Goal: Transaction & Acquisition: Purchase product/service

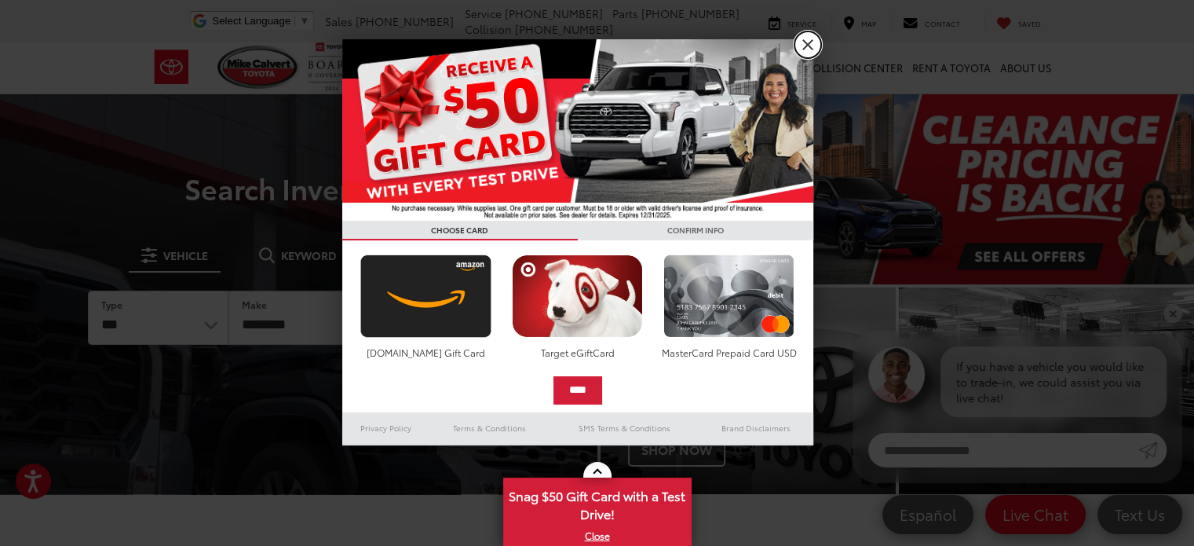
click at [807, 46] on link "X" at bounding box center [808, 44] width 27 height 27
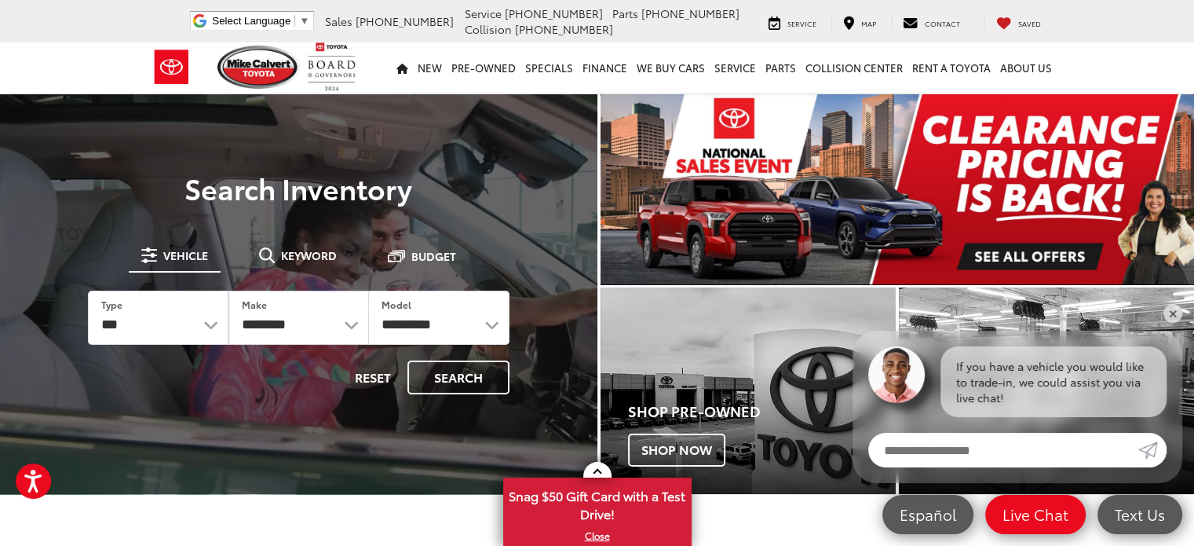
click at [1013, 249] on img "carousel slide number 1 of 1" at bounding box center [898, 189] width 594 height 190
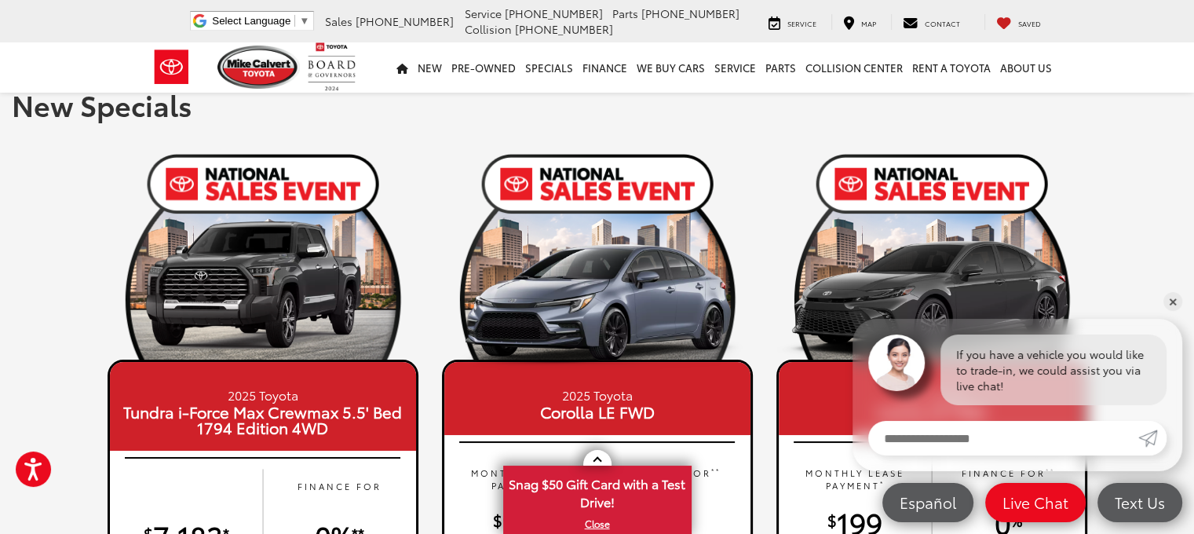
scroll to position [6, 0]
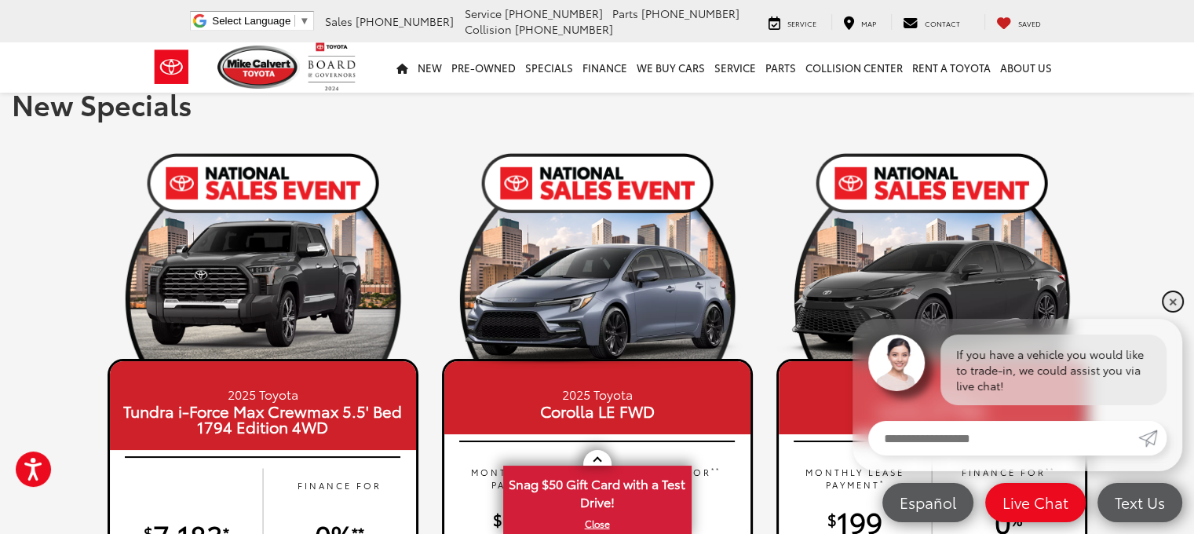
click at [1174, 297] on link "✕" at bounding box center [1173, 301] width 19 height 19
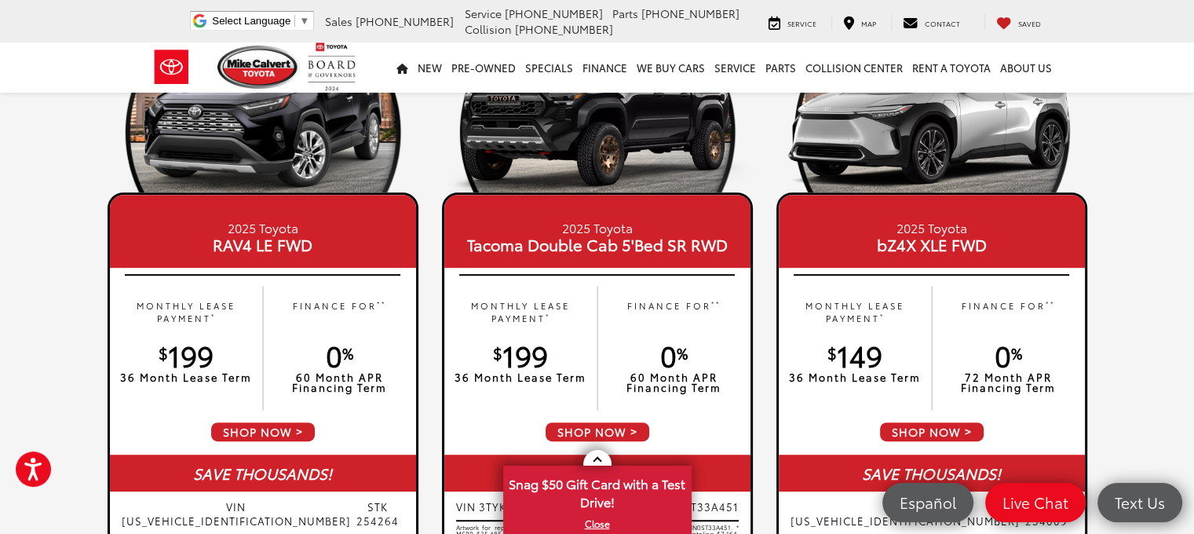
scroll to position [857, 0]
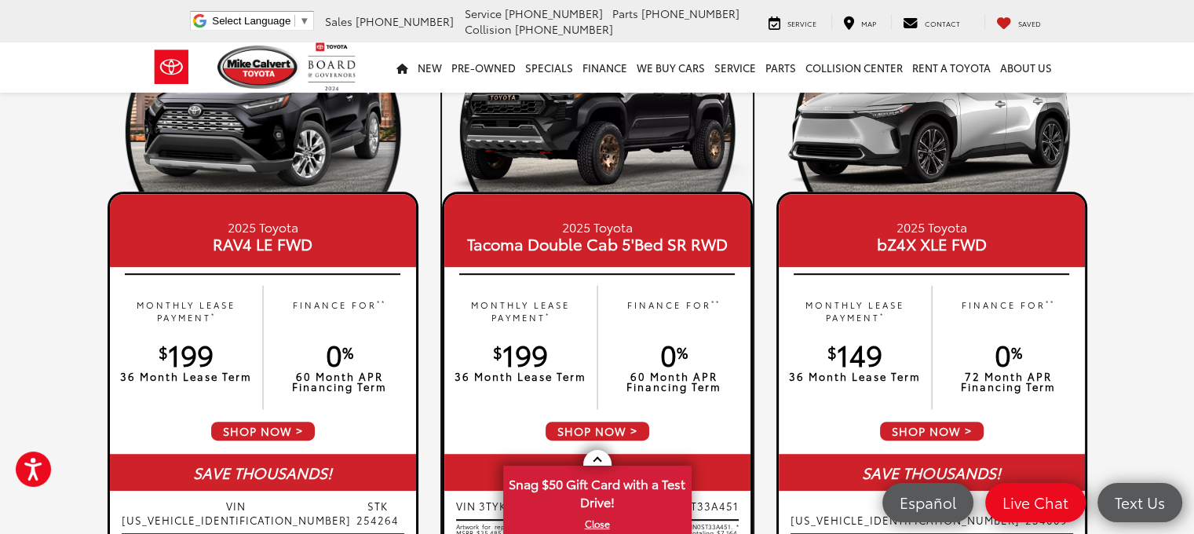
click at [598, 425] on span "SHOP NOW" at bounding box center [597, 431] width 107 height 22
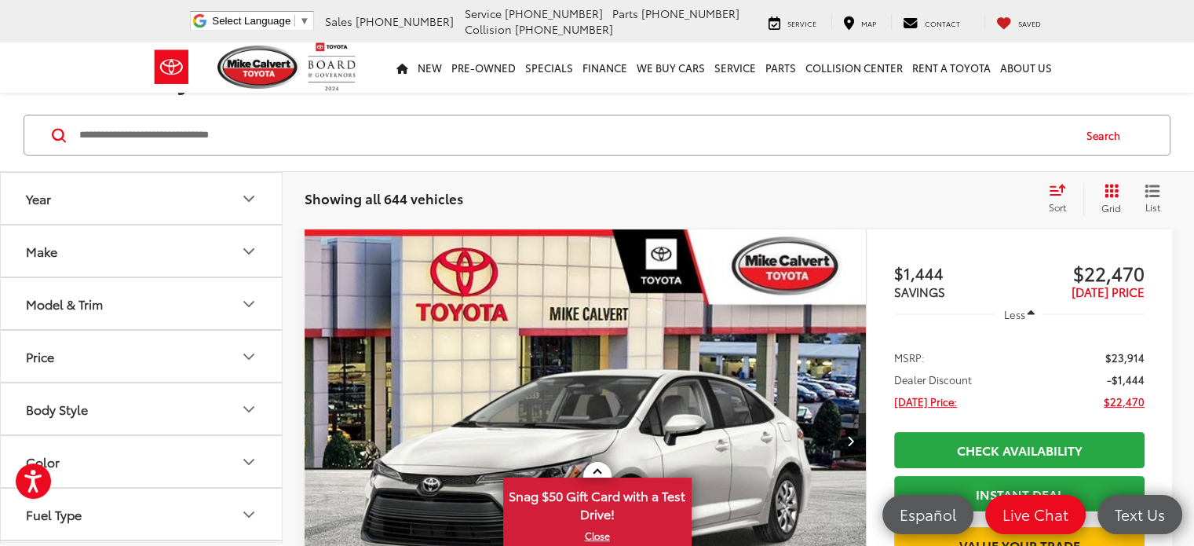
scroll to position [214, 0]
click at [91, 305] on div "Model & Trim" at bounding box center [64, 304] width 77 height 15
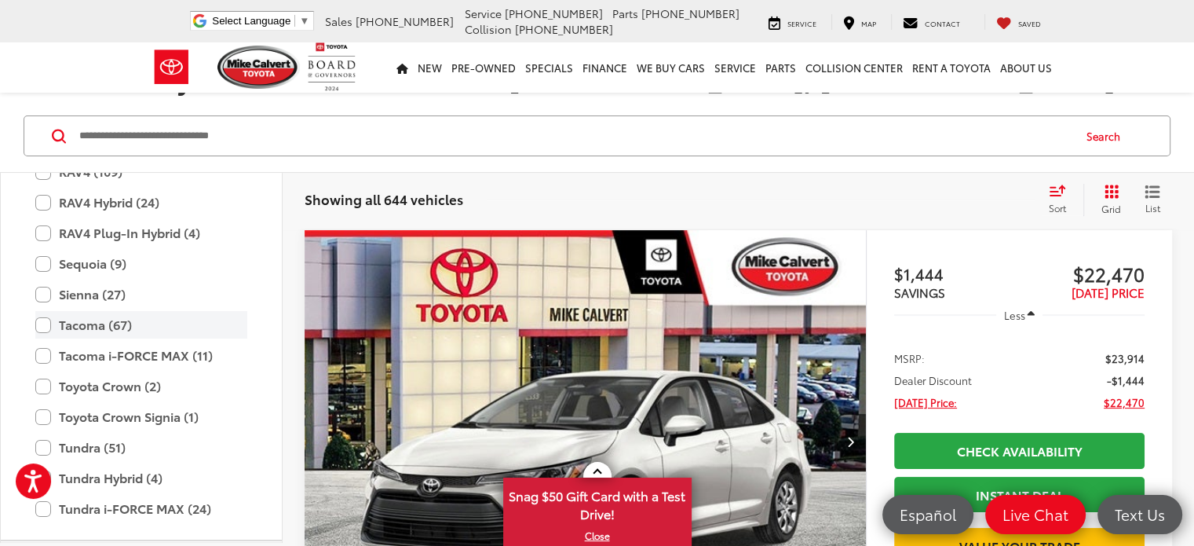
click at [44, 322] on label "Tacoma (67)" at bounding box center [141, 324] width 212 height 27
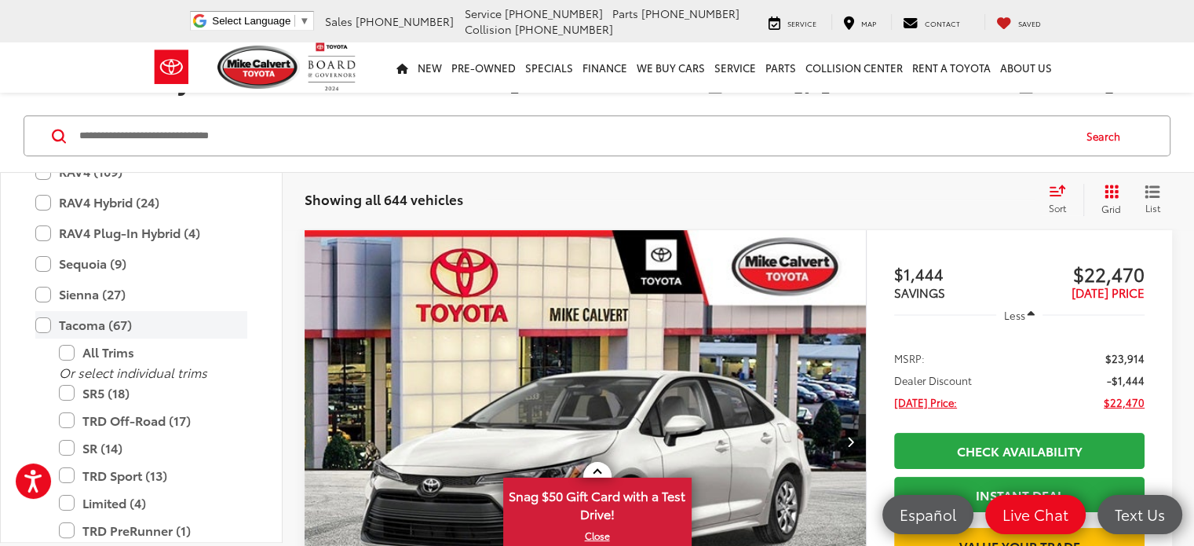
scroll to position [829, 0]
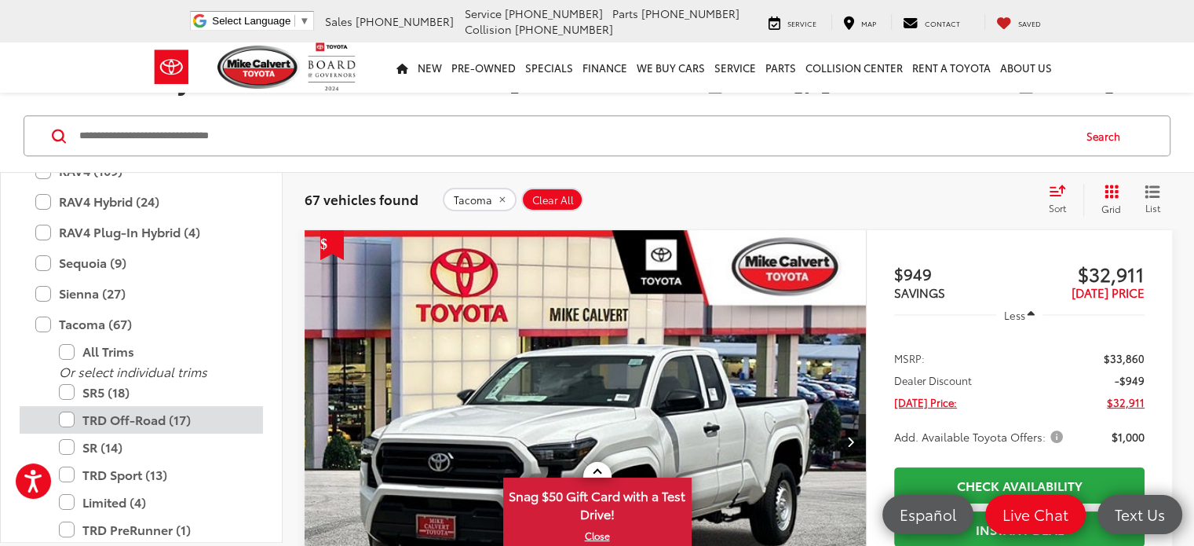
click at [66, 413] on label "TRD Off-Road (17)" at bounding box center [153, 419] width 188 height 27
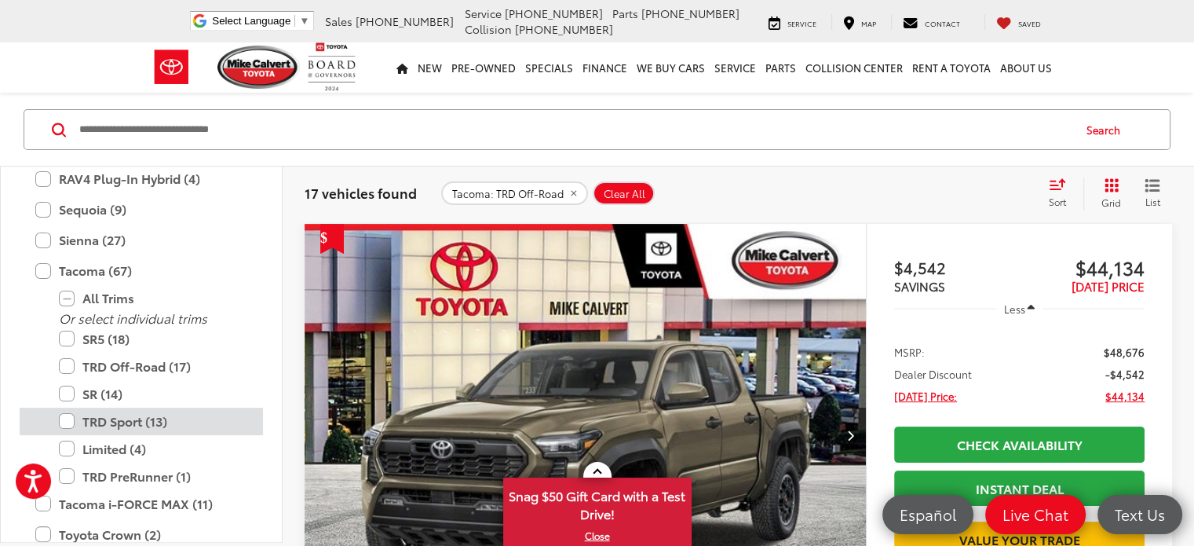
scroll to position [220, 0]
click at [71, 416] on label "TRD Sport (13)" at bounding box center [153, 421] width 188 height 27
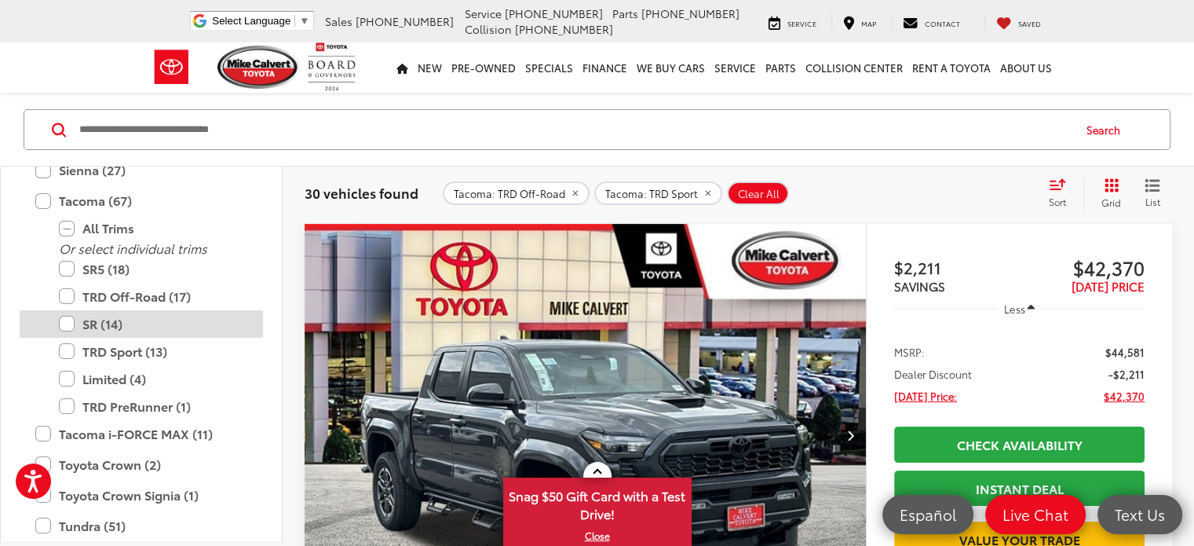
scroll to position [947, 0]
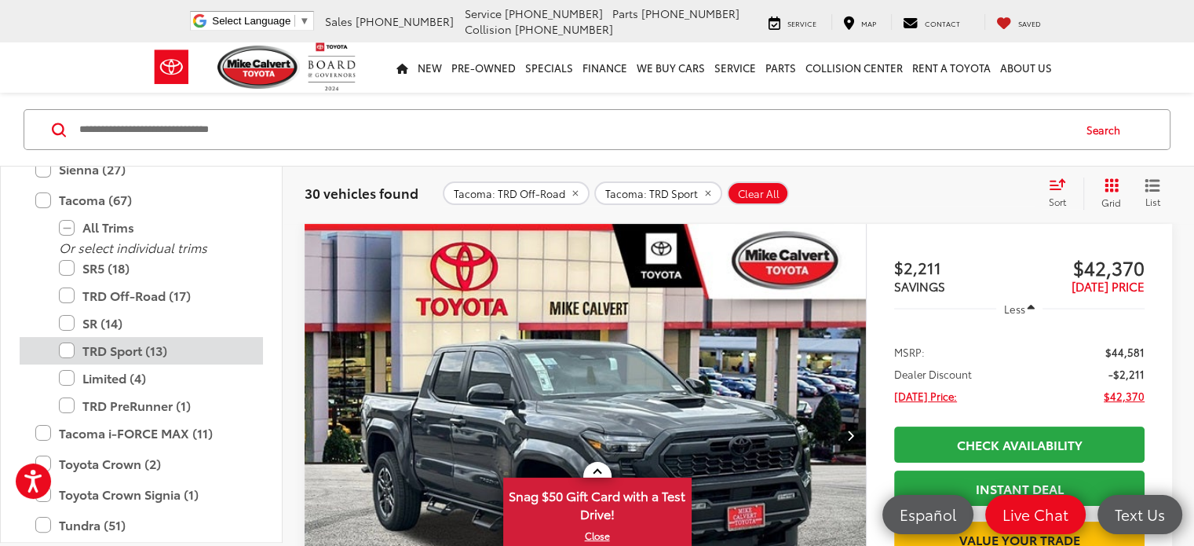
click at [66, 344] on label "TRD Sport (13)" at bounding box center [153, 350] width 188 height 27
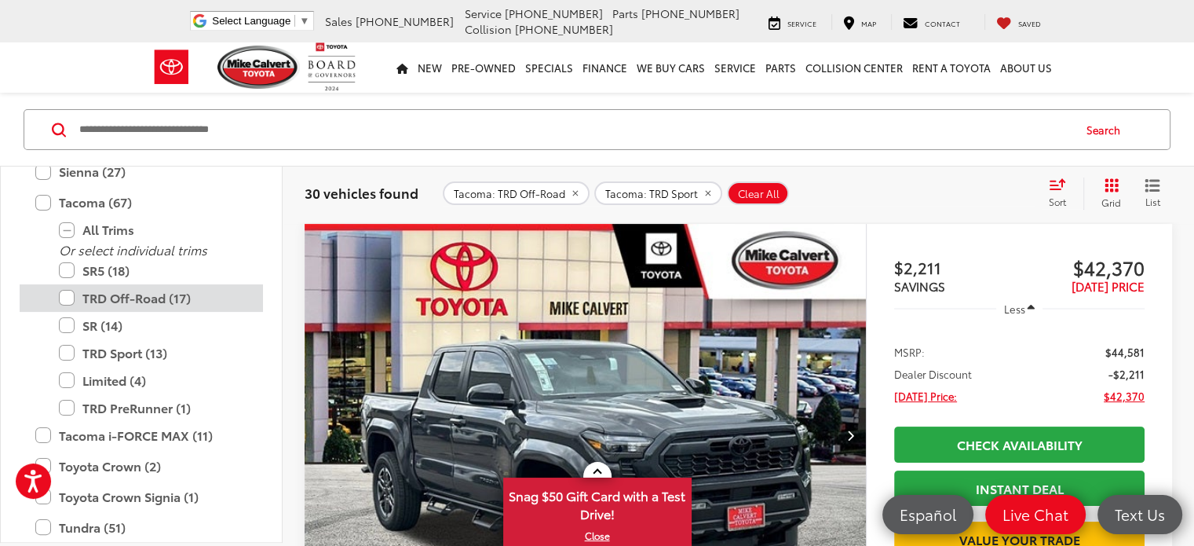
scroll to position [945, 0]
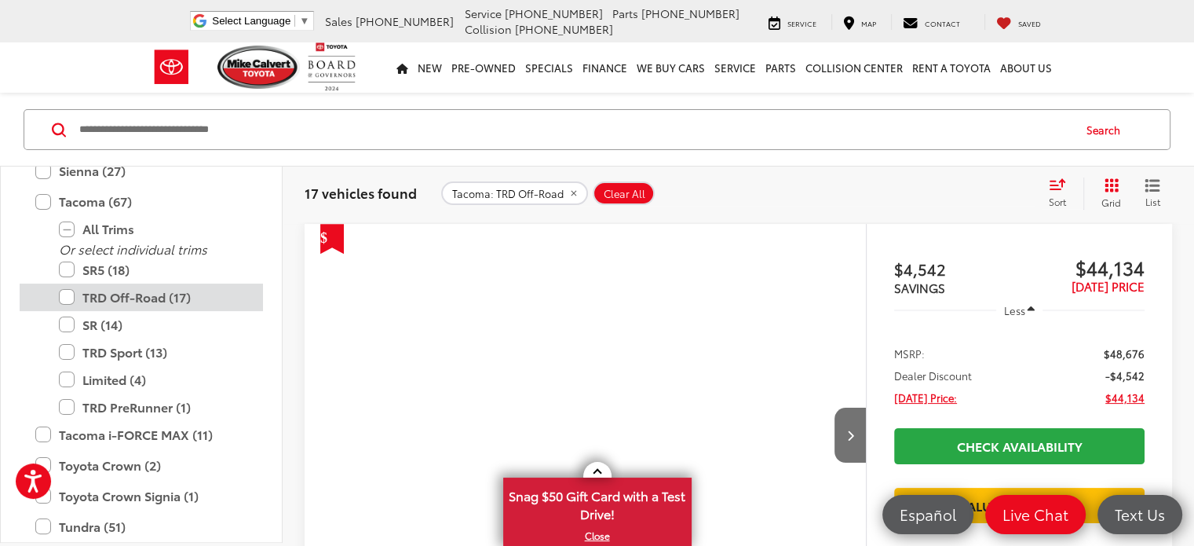
click at [66, 288] on label "TRD Off-Road (17)" at bounding box center [153, 296] width 188 height 27
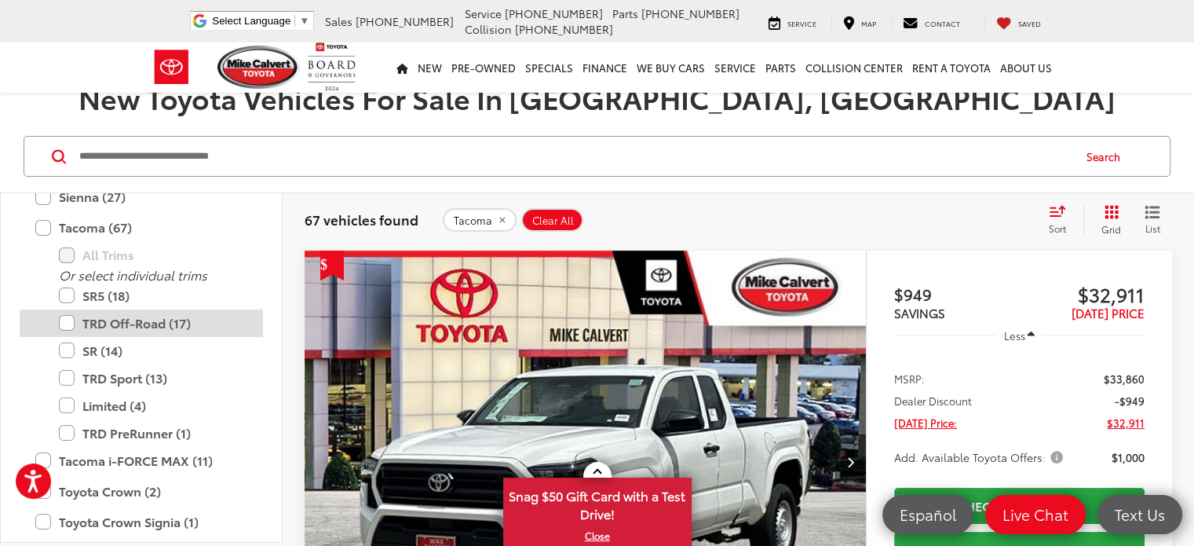
scroll to position [194, 0]
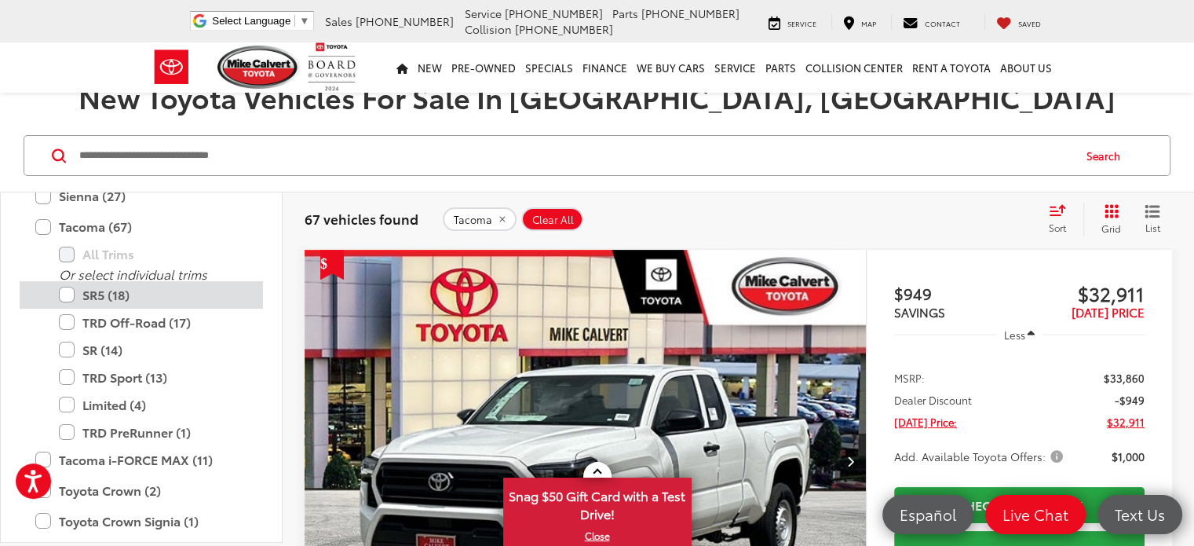
click at [66, 297] on label "SR5 (18)" at bounding box center [153, 294] width 188 height 27
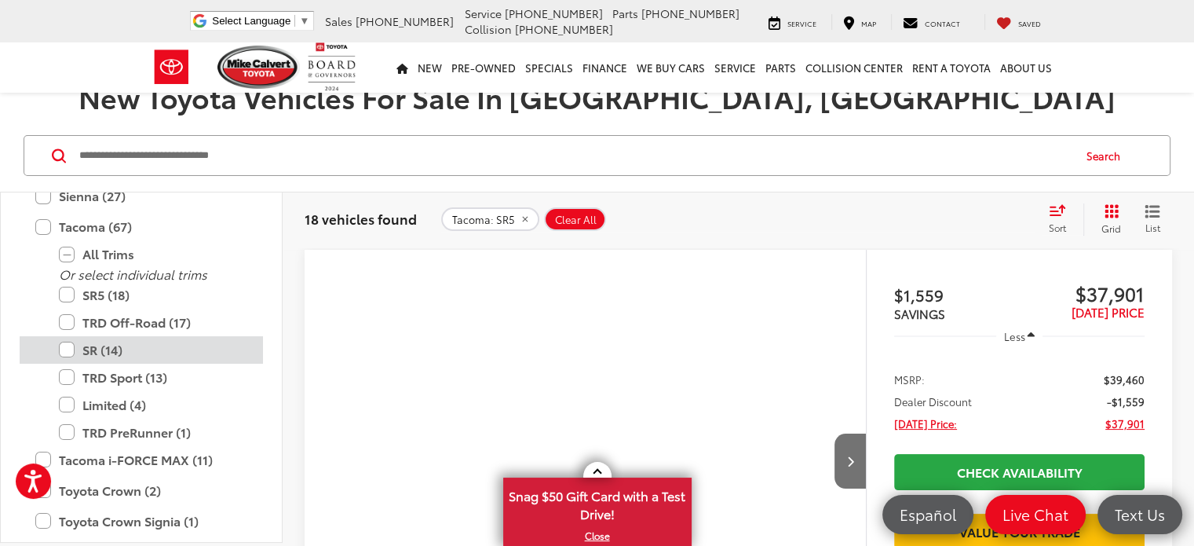
click at [64, 347] on label "SR (14)" at bounding box center [153, 349] width 188 height 27
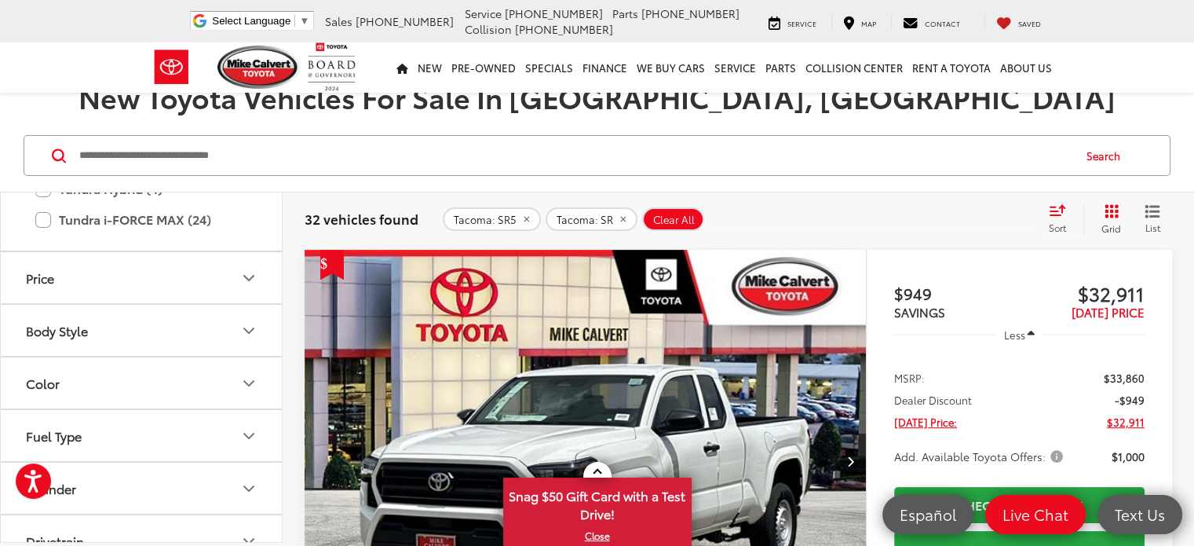
scroll to position [1138, 0]
click at [52, 373] on div "Color" at bounding box center [43, 379] width 34 height 15
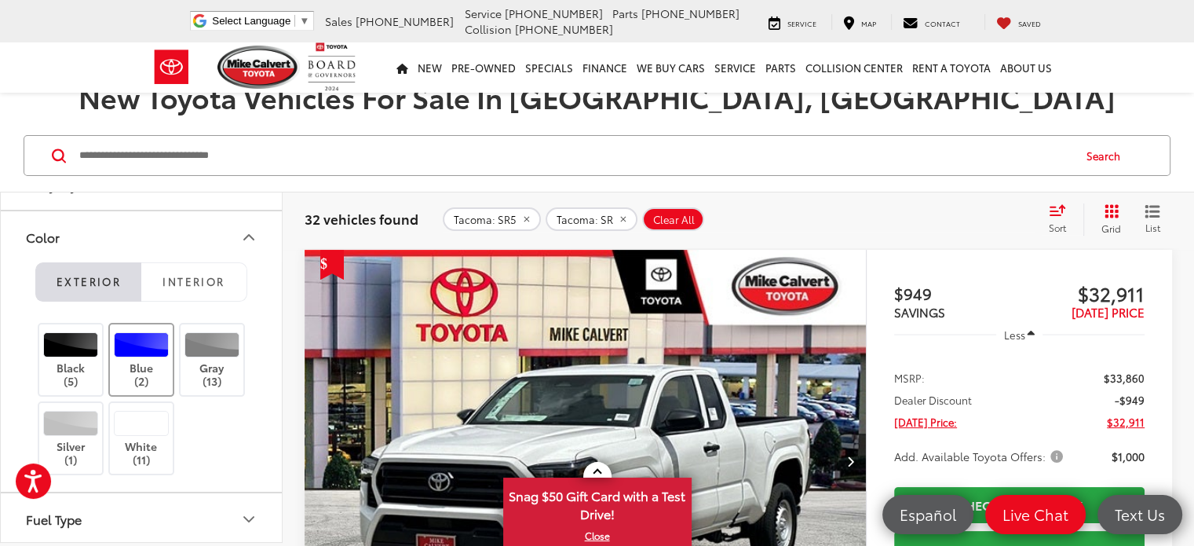
scroll to position [1285, 0]
click at [137, 357] on label "Blue (2)" at bounding box center [142, 358] width 64 height 56
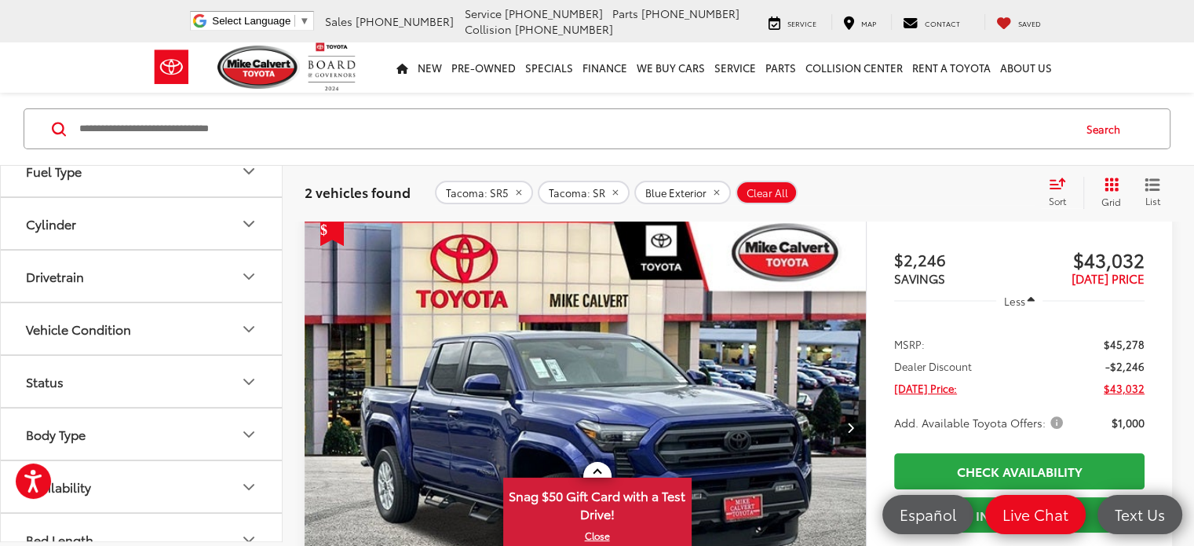
scroll to position [229, 0]
click at [499, 337] on img "2025 Toyota Tacoma SR5 0" at bounding box center [586, 426] width 564 height 422
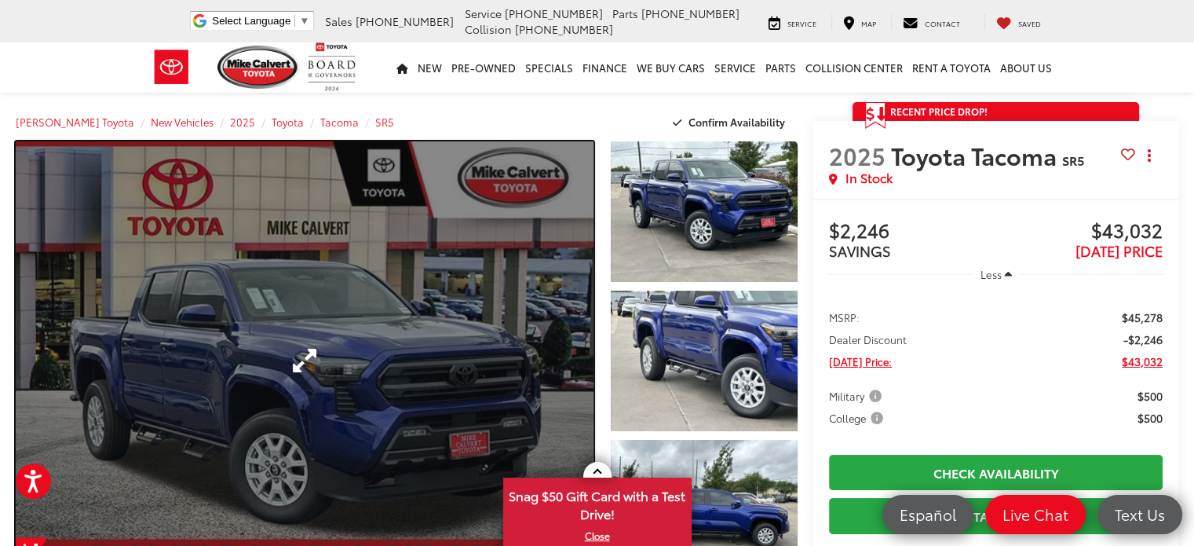
click at [382, 350] on link "Expand Photo 0" at bounding box center [305, 360] width 578 height 438
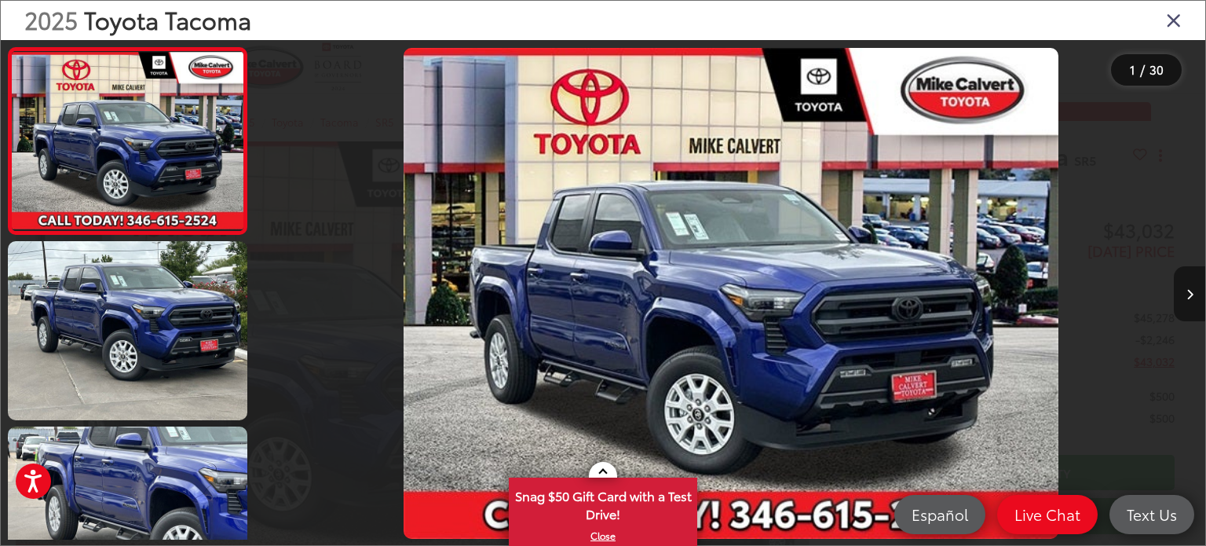
click at [1190, 287] on button "Next image" at bounding box center [1189, 293] width 31 height 55
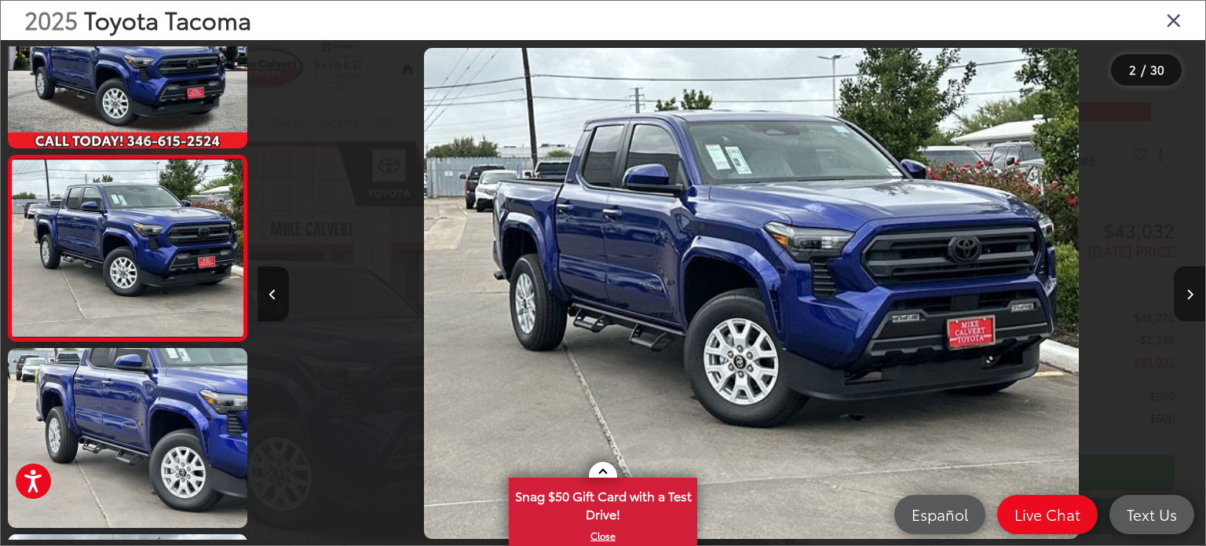
scroll to position [0, 948]
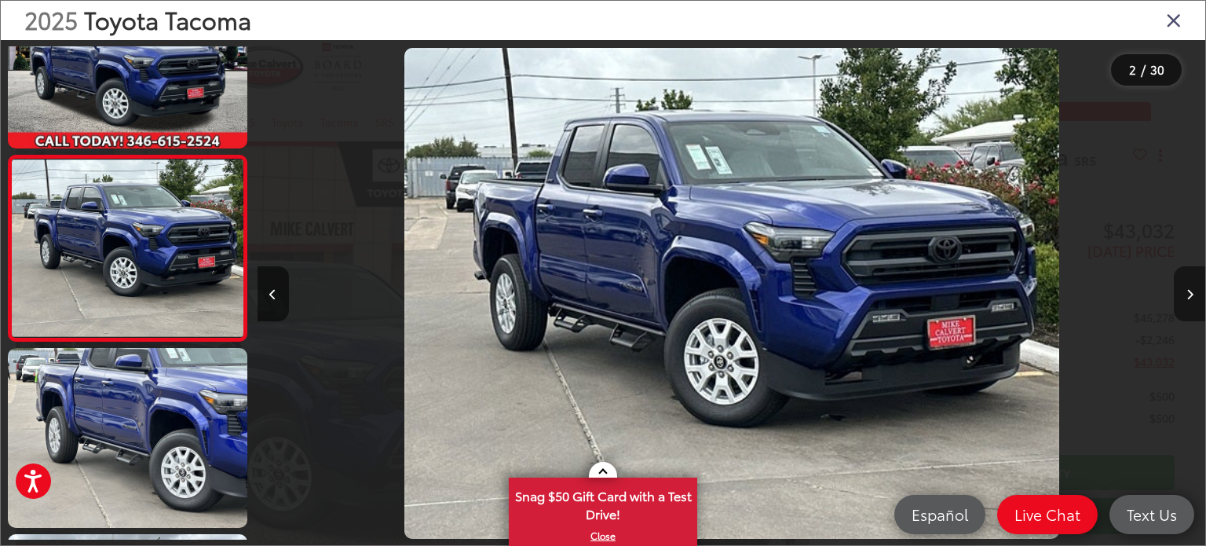
click at [1190, 287] on button "Next image" at bounding box center [1189, 293] width 31 height 55
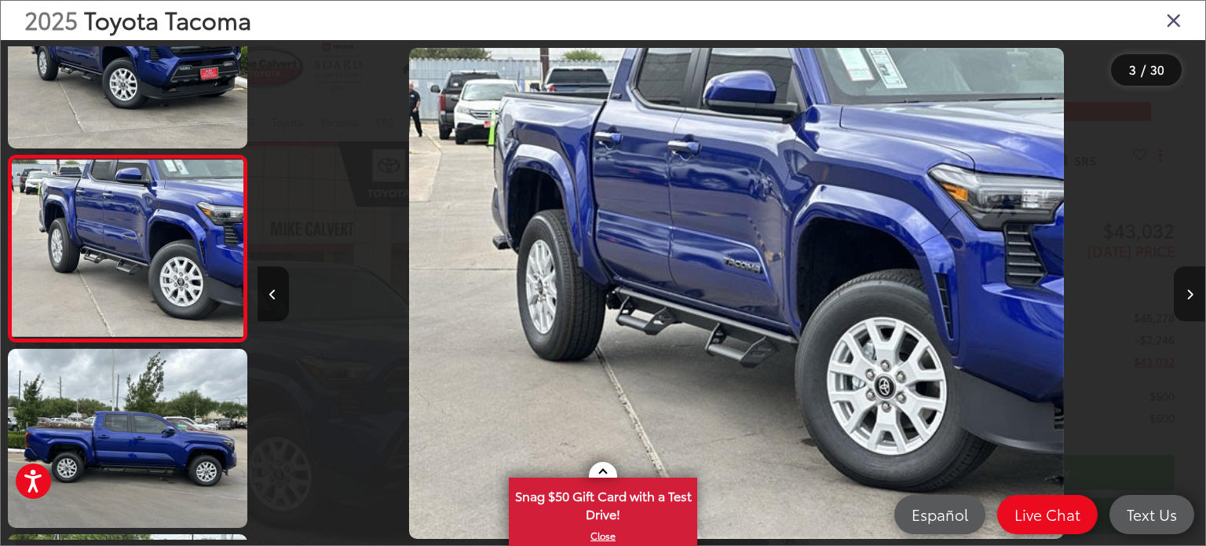
scroll to position [0, 1896]
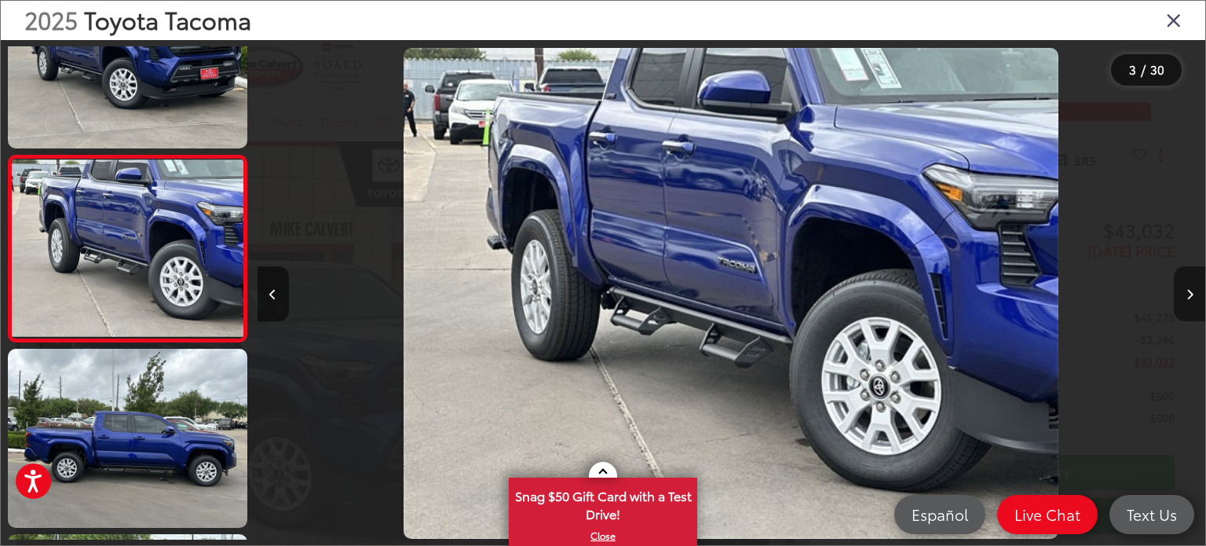
click at [1189, 286] on button "Next image" at bounding box center [1189, 293] width 31 height 55
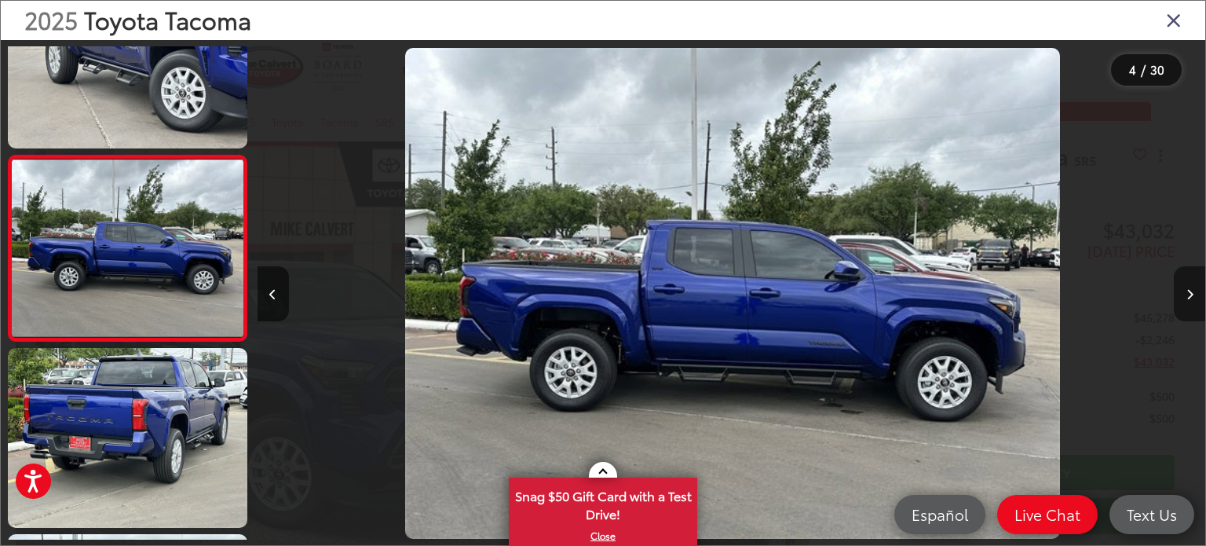
scroll to position [0, 2844]
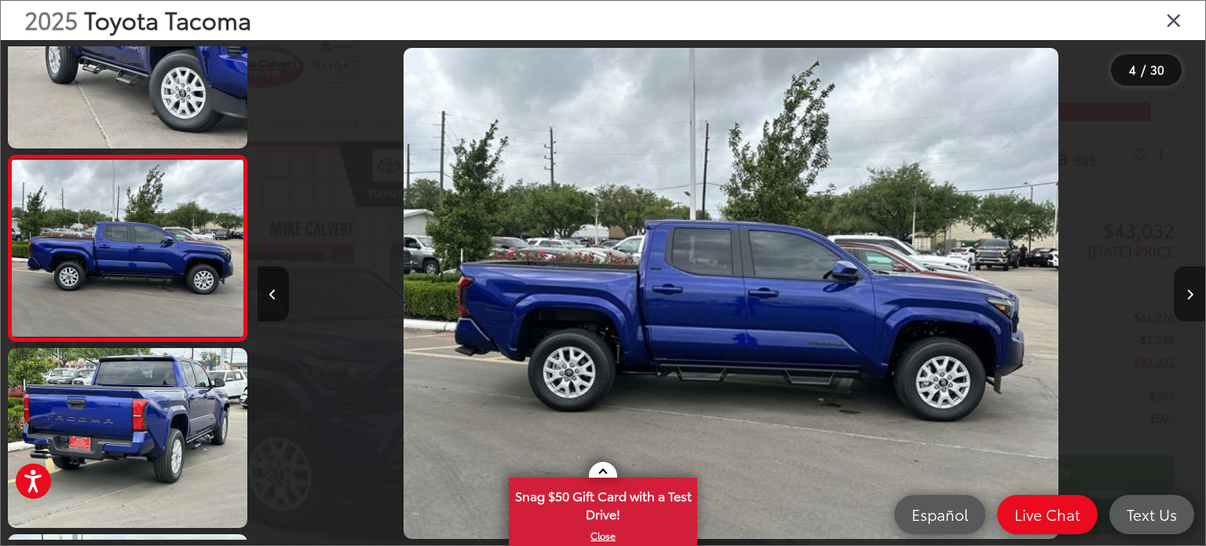
click at [1187, 287] on button "Next image" at bounding box center [1189, 293] width 31 height 55
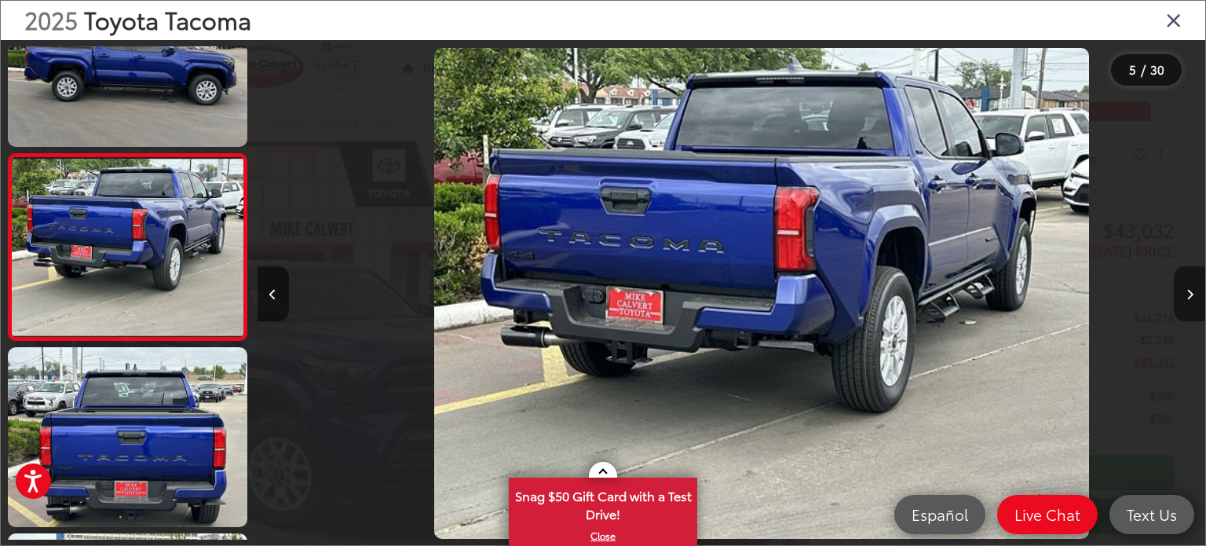
scroll to position [0, 3793]
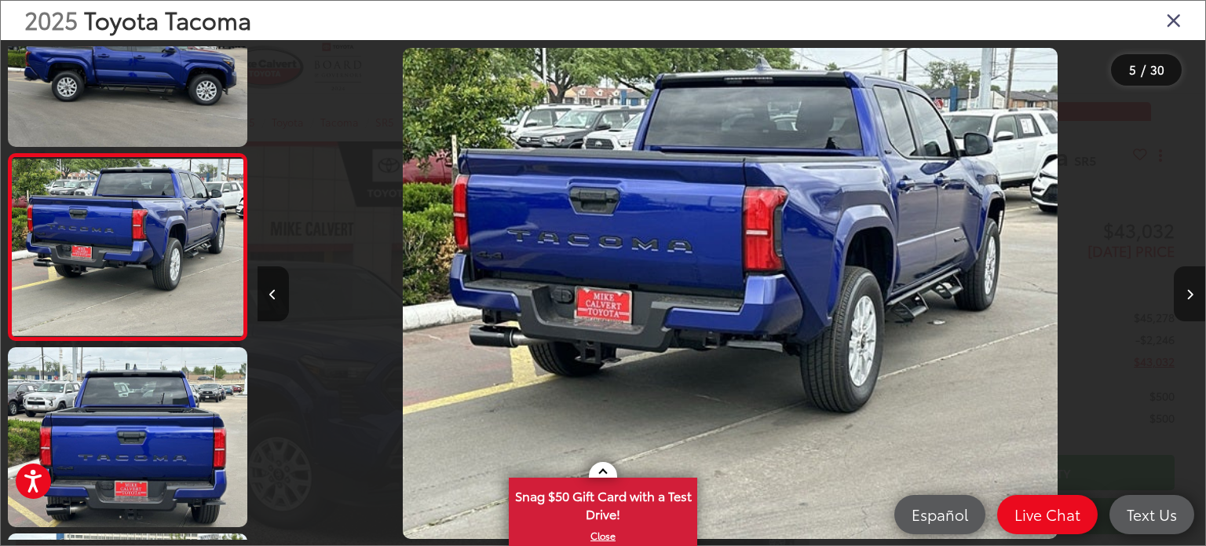
click at [1187, 287] on button "Next image" at bounding box center [1189, 293] width 31 height 55
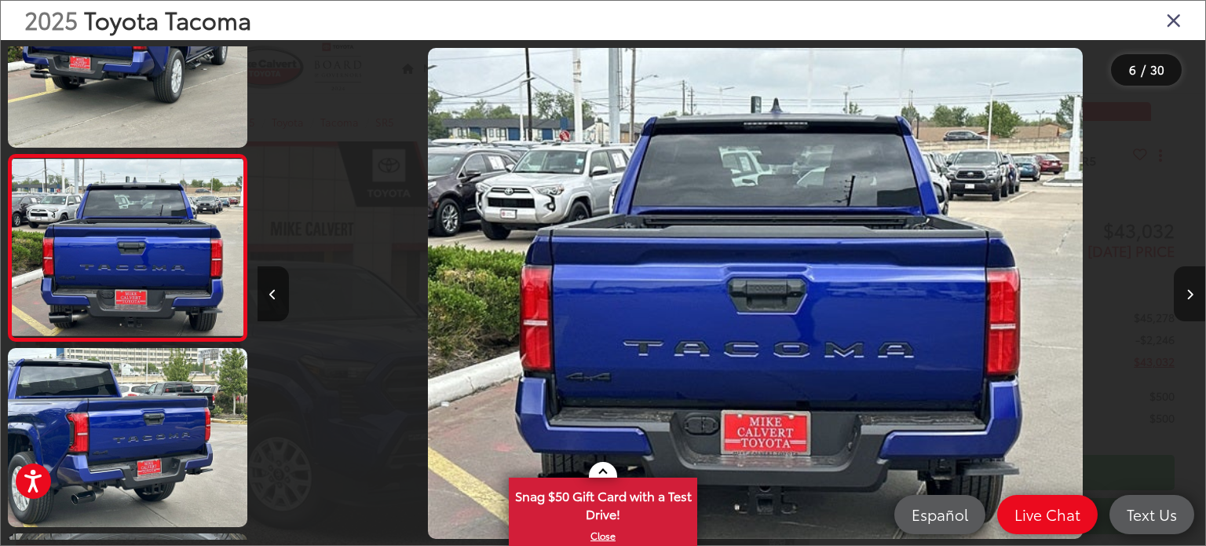
scroll to position [0, 4741]
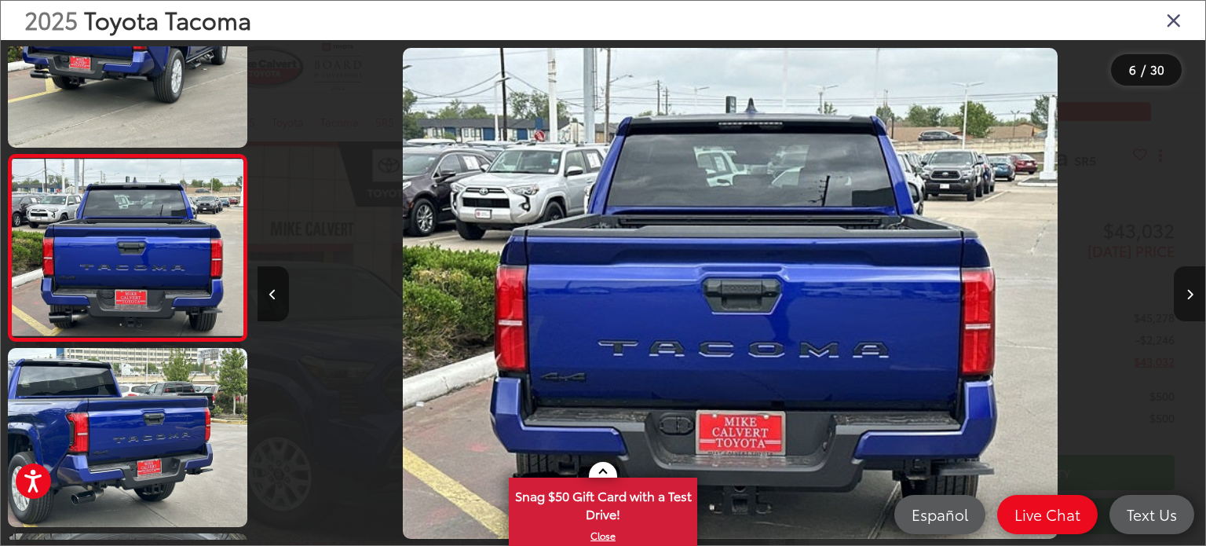
click at [1185, 283] on button "Next image" at bounding box center [1189, 293] width 31 height 55
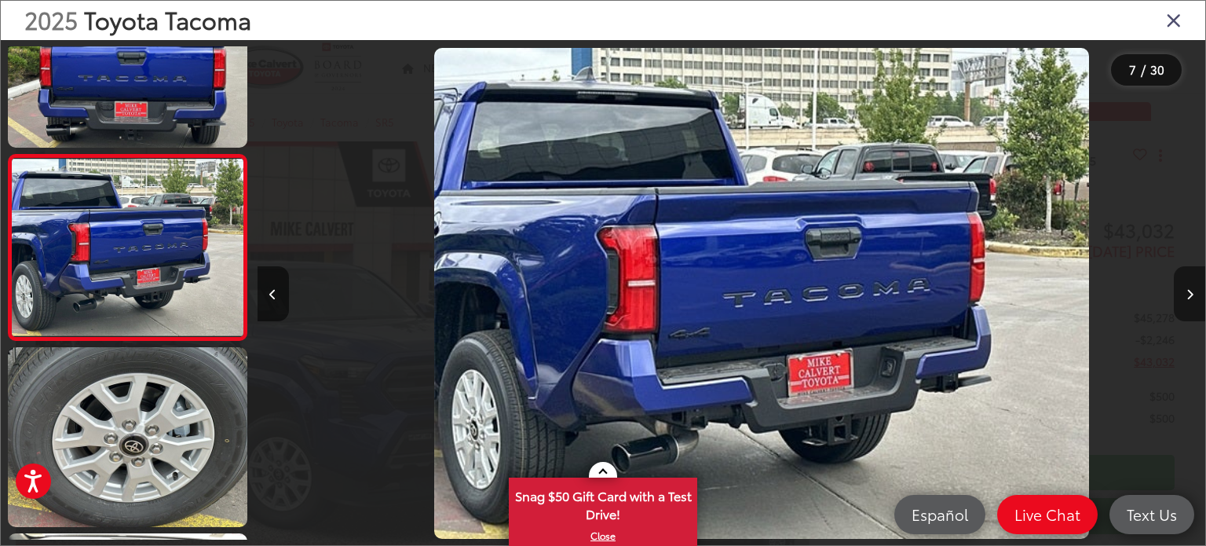
scroll to position [0, 5689]
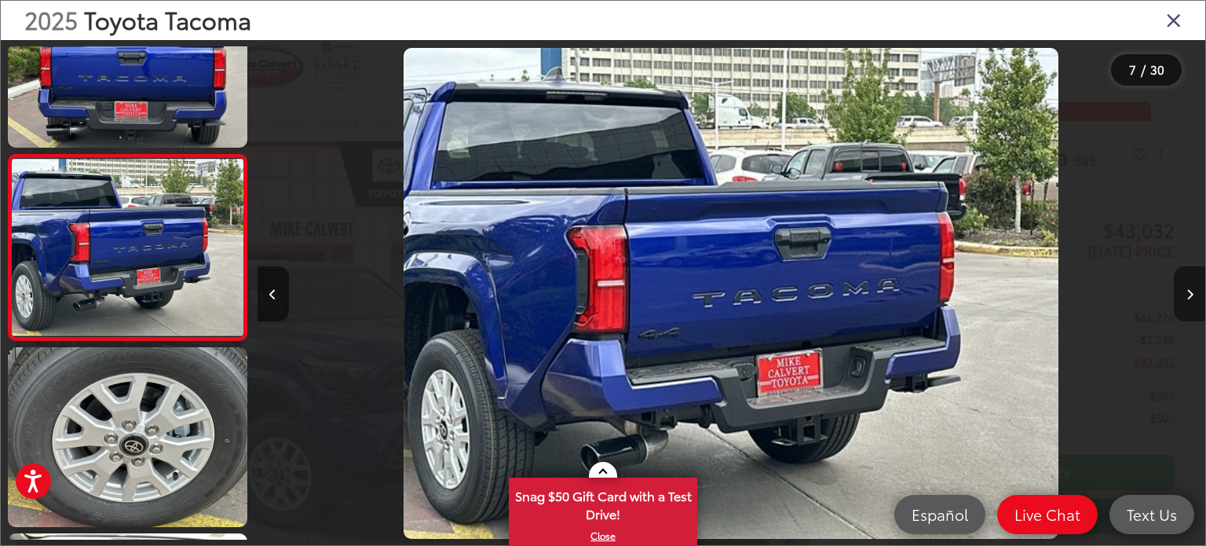
click at [1184, 282] on button "Next image" at bounding box center [1189, 293] width 31 height 55
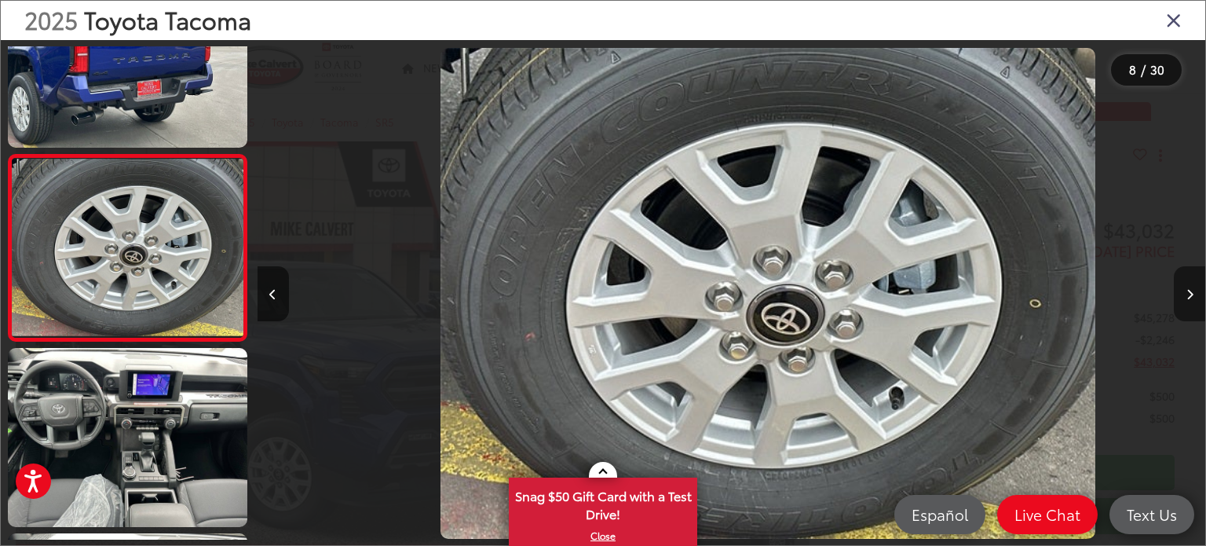
scroll to position [0, 6637]
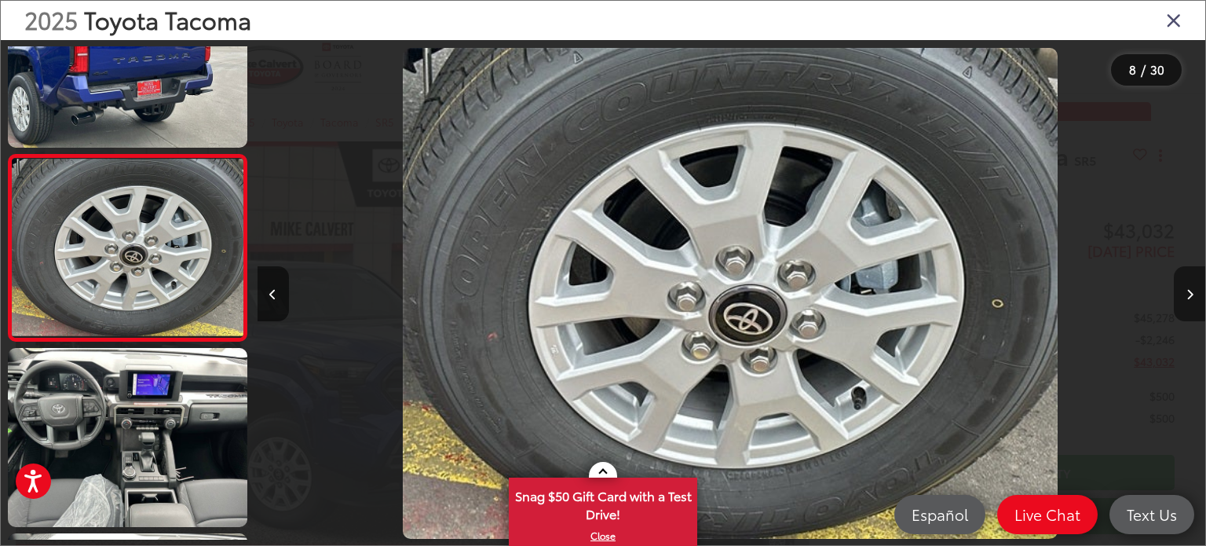
click at [1184, 282] on button "Next image" at bounding box center [1189, 293] width 31 height 55
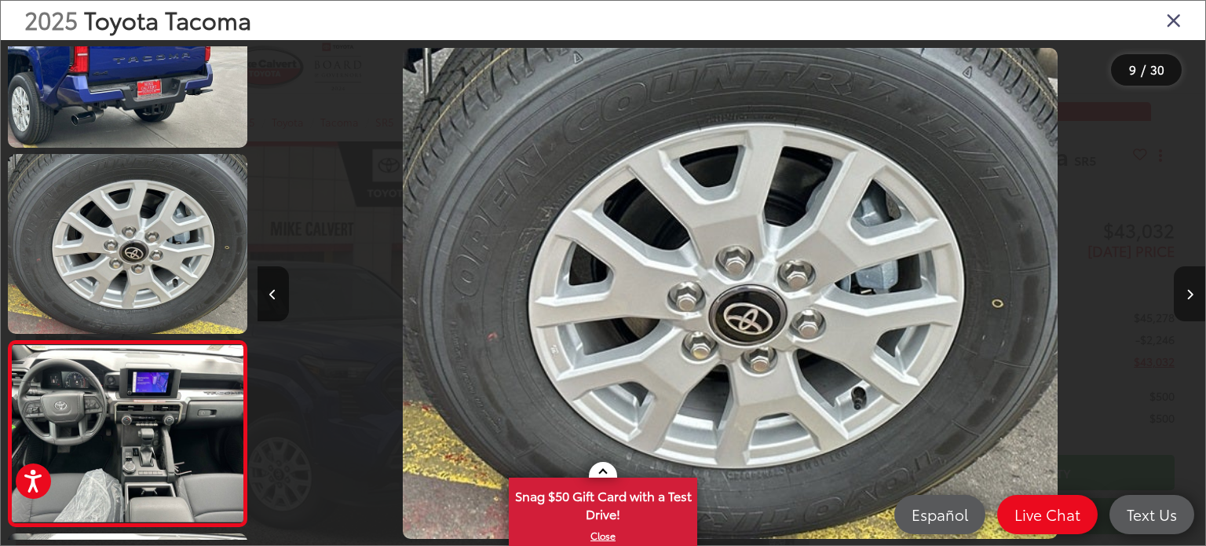
click at [1184, 282] on button "Next image" at bounding box center [1189, 293] width 31 height 55
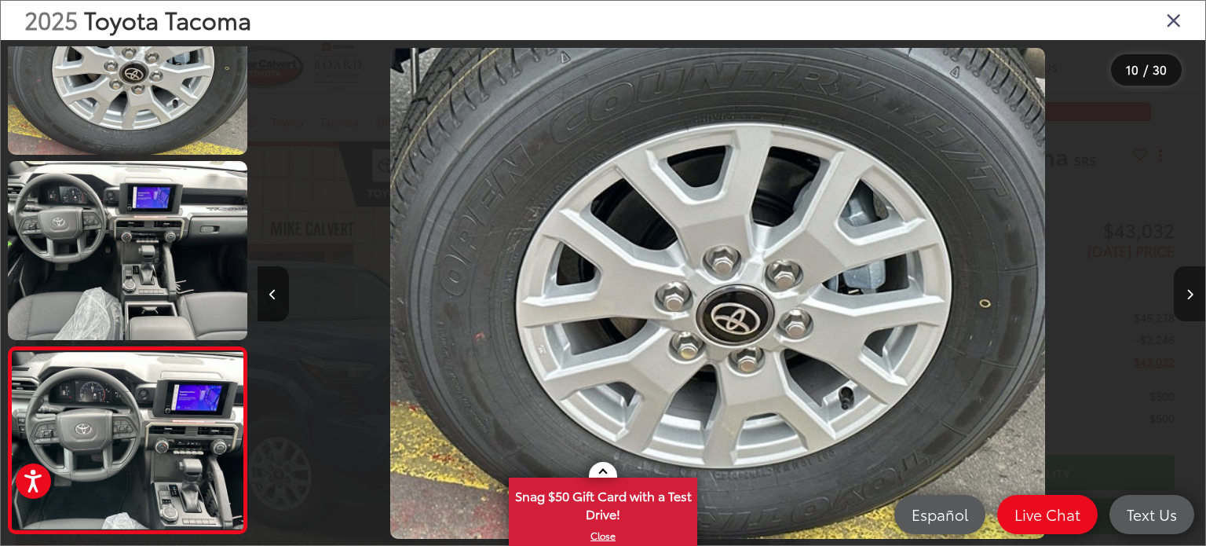
scroll to position [0, 0]
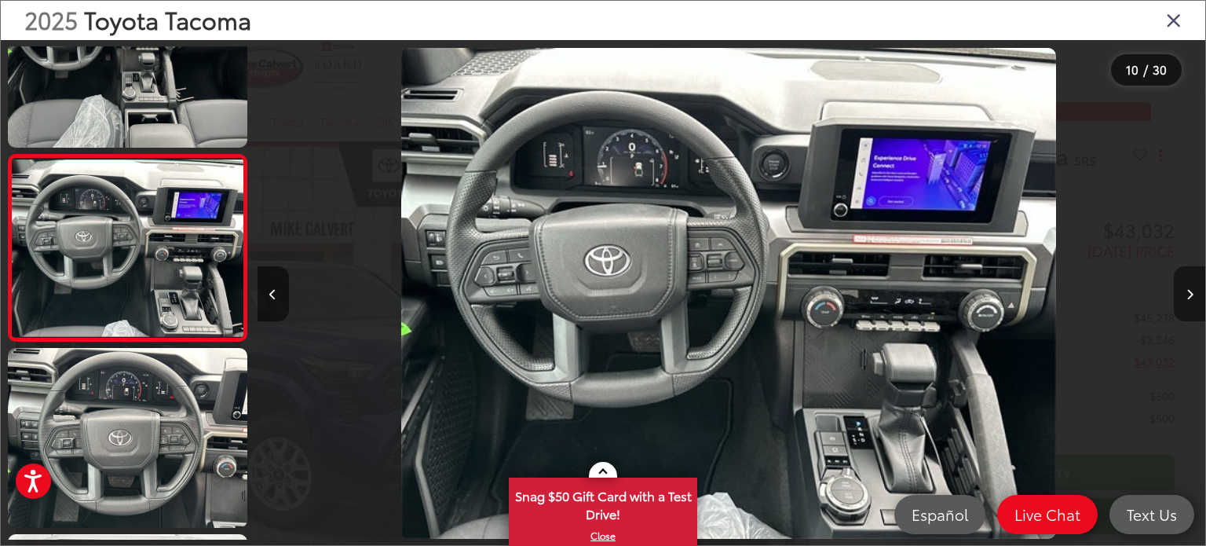
click at [1182, 283] on button "Next image" at bounding box center [1189, 293] width 31 height 55
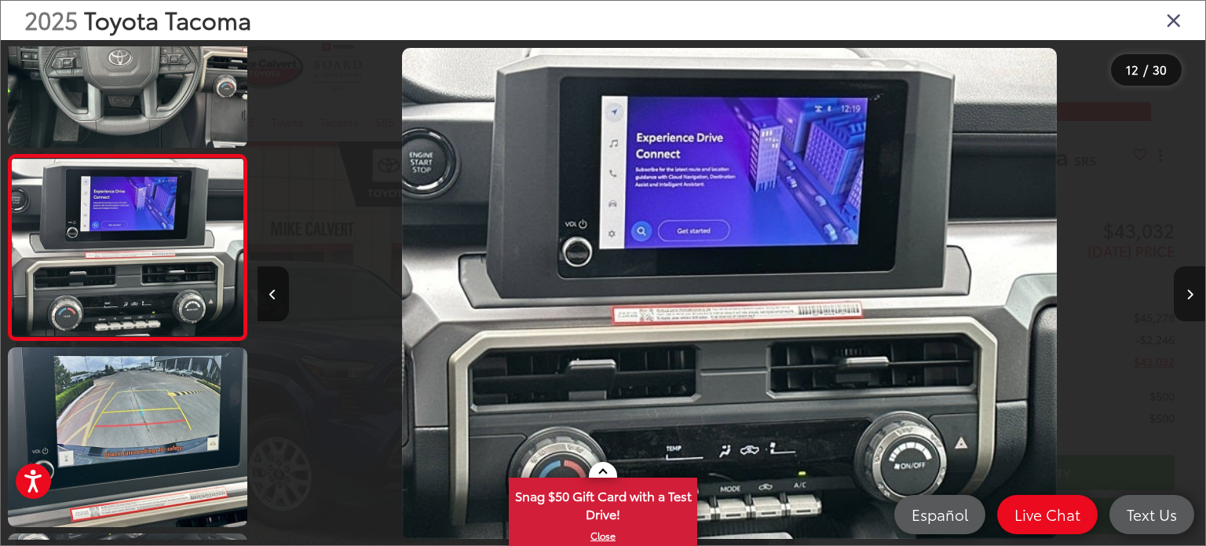
click at [1182, 283] on button "Next image" at bounding box center [1189, 293] width 31 height 55
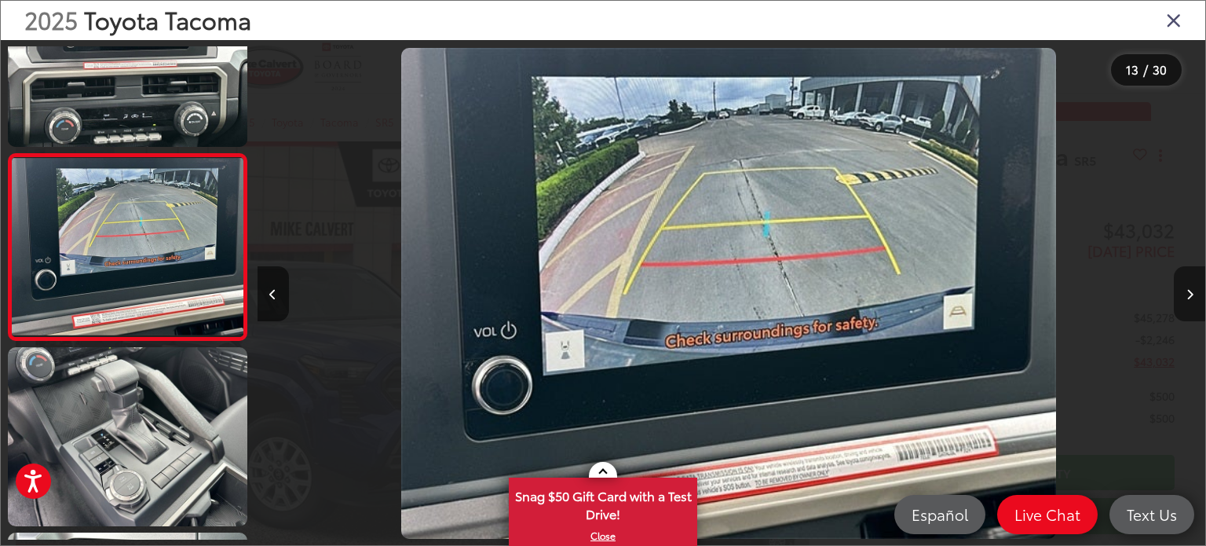
click at [1182, 283] on button "Next image" at bounding box center [1189, 293] width 31 height 55
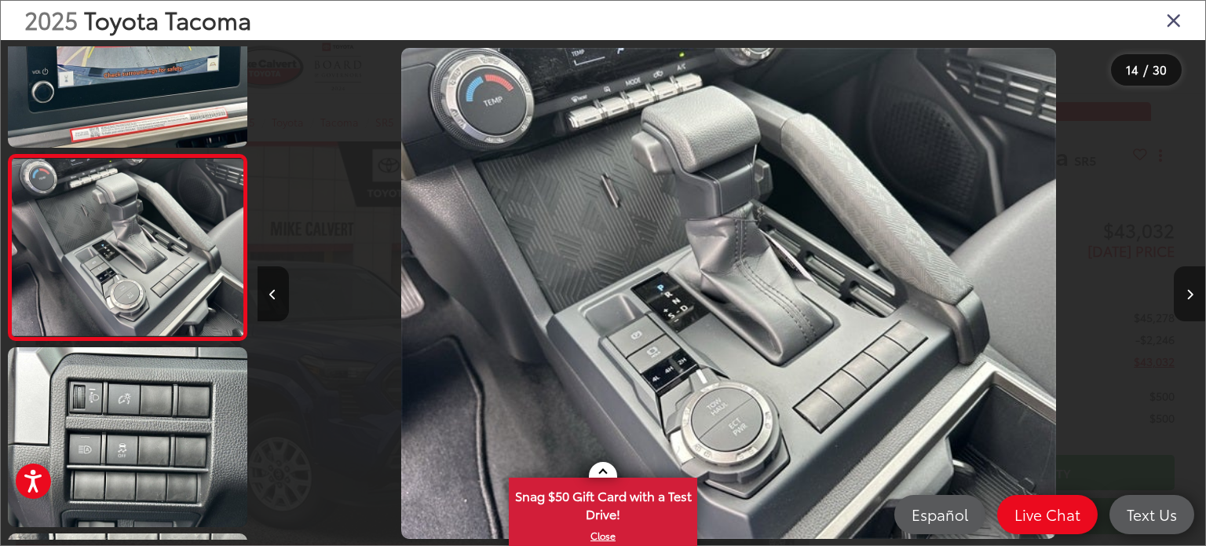
click at [1191, 291] on icon "Next image" at bounding box center [1190, 294] width 7 height 11
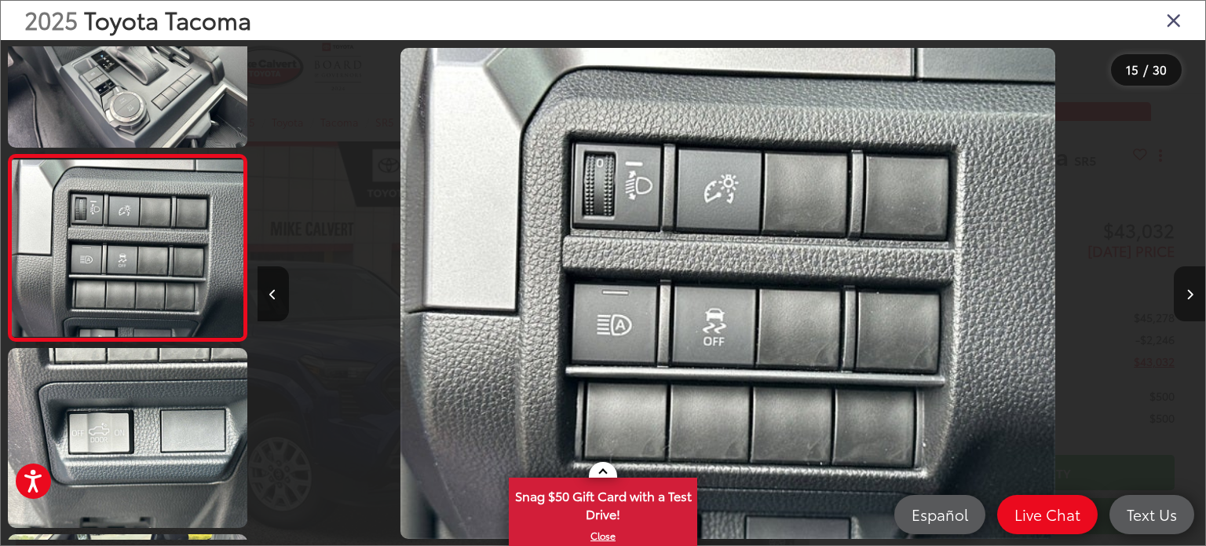
click at [1191, 291] on icon "Next image" at bounding box center [1190, 294] width 7 height 11
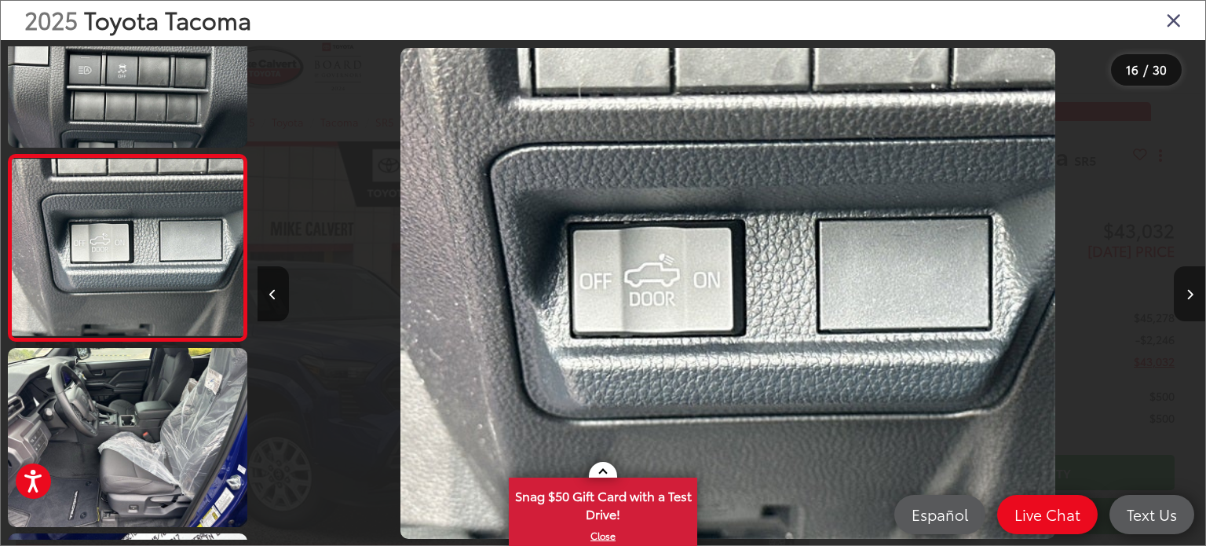
click at [1191, 291] on icon "Next image" at bounding box center [1190, 294] width 7 height 11
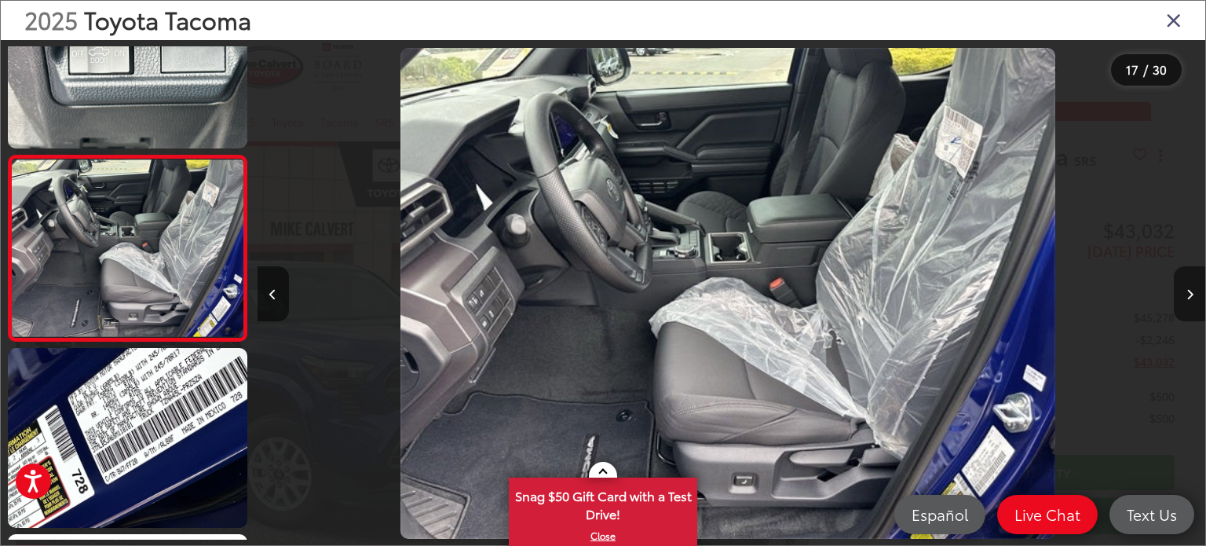
click at [1191, 291] on icon "Next image" at bounding box center [1190, 294] width 7 height 11
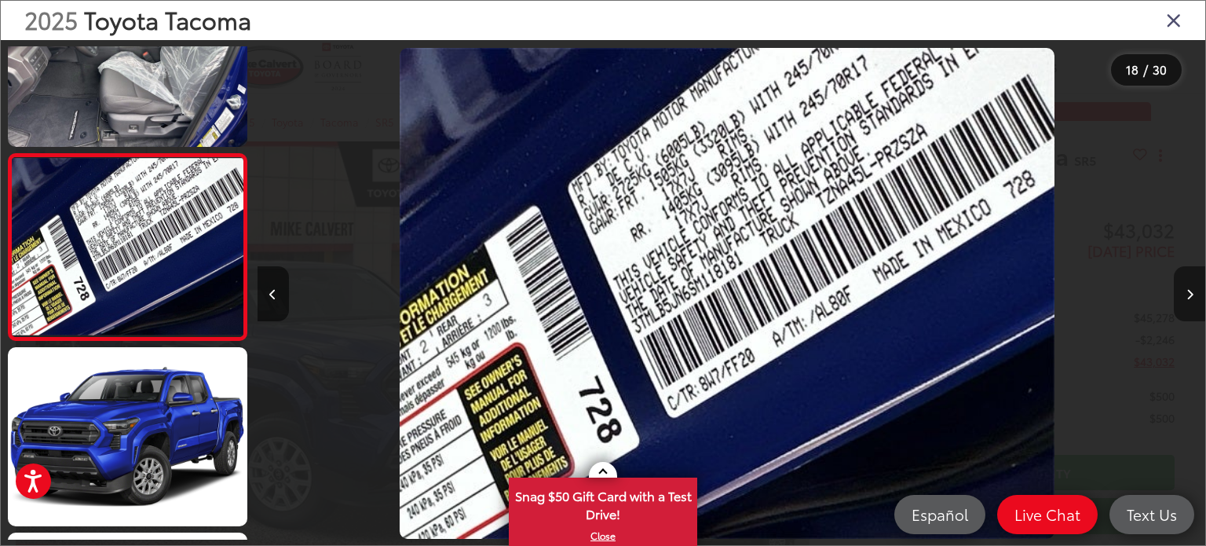
click at [1187, 291] on icon "Next image" at bounding box center [1190, 294] width 7 height 11
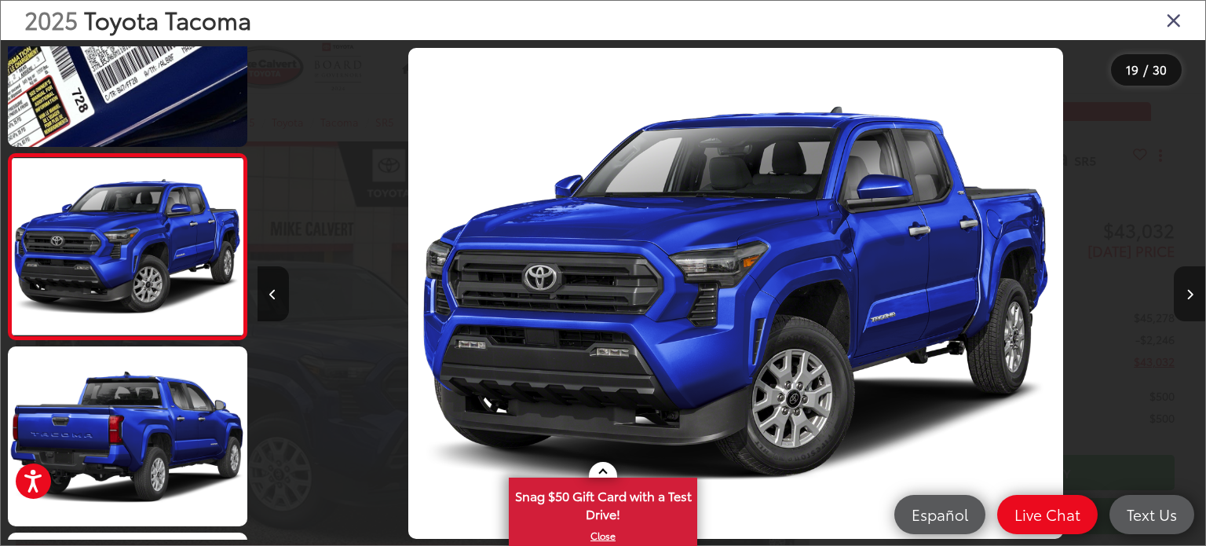
scroll to position [0, 17068]
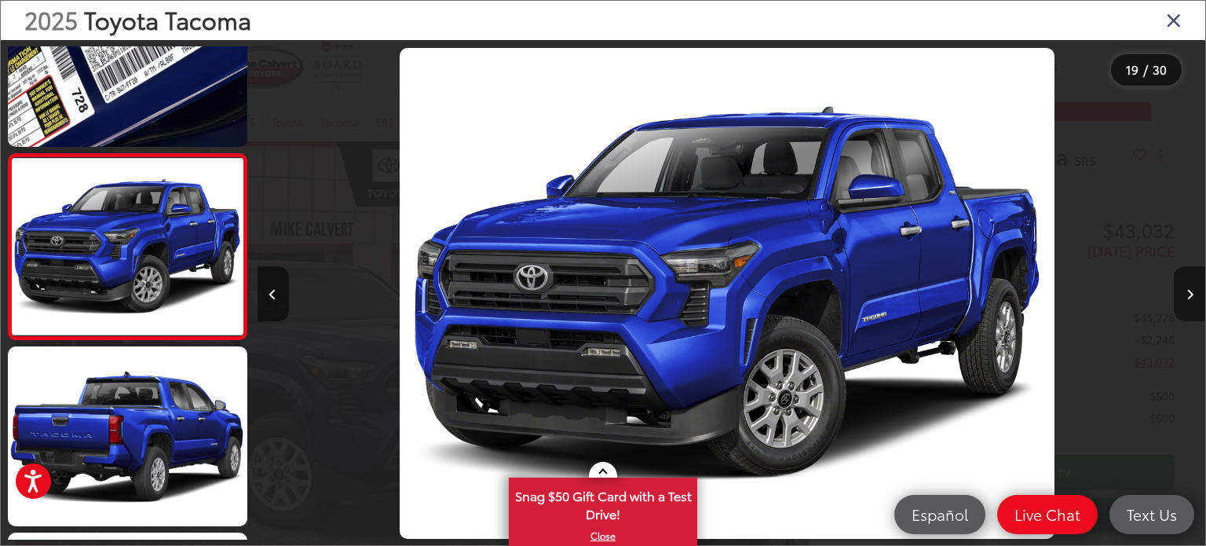
click at [1181, 284] on button "Next image" at bounding box center [1189, 293] width 31 height 55
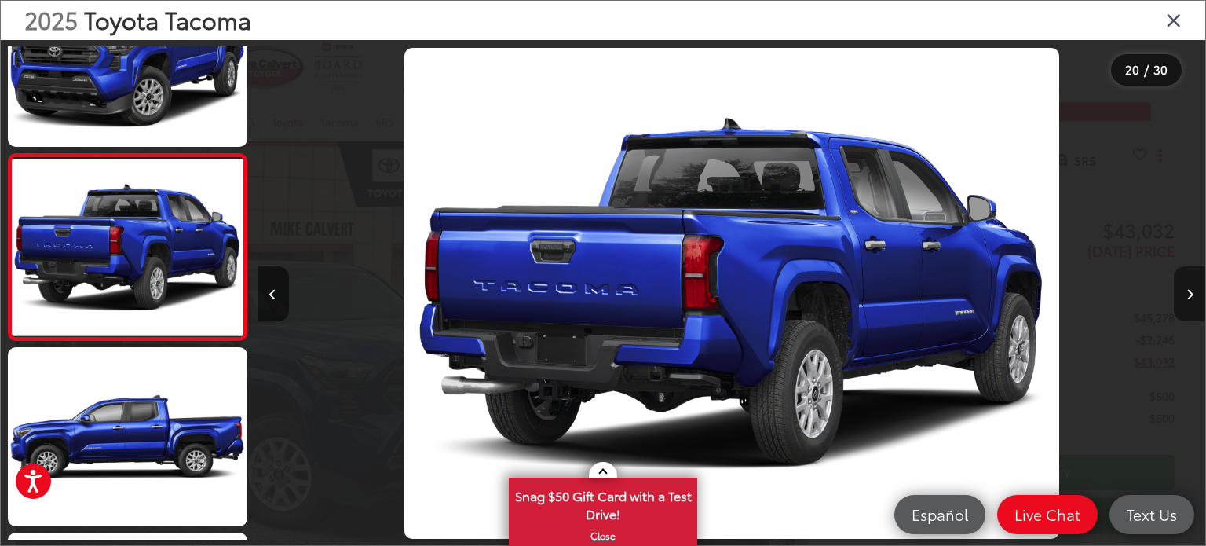
scroll to position [0, 18017]
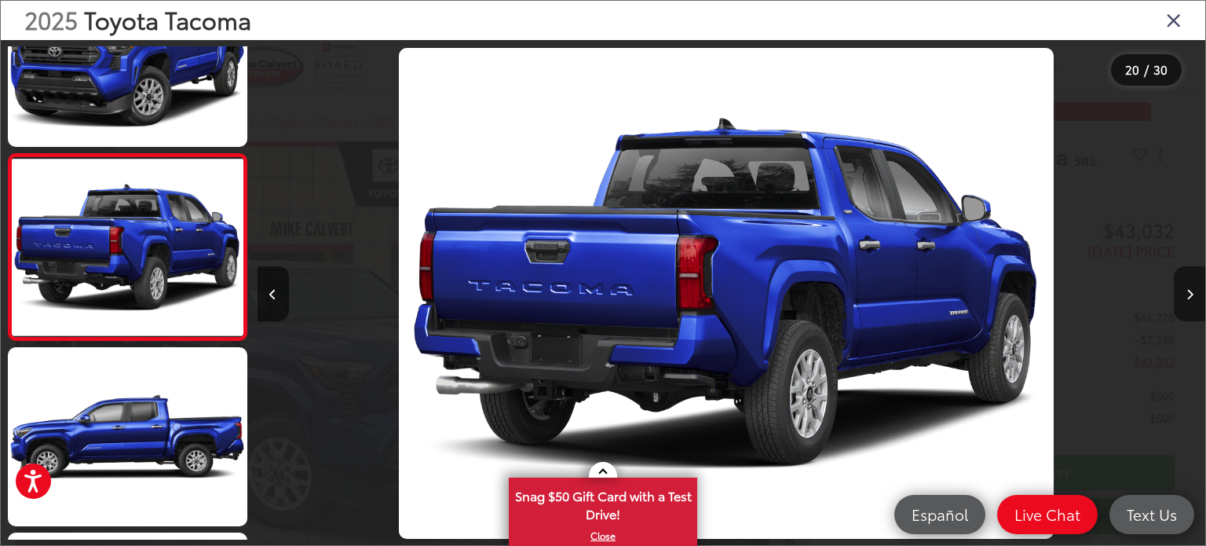
click at [1179, 281] on button "Next image" at bounding box center [1189, 293] width 31 height 55
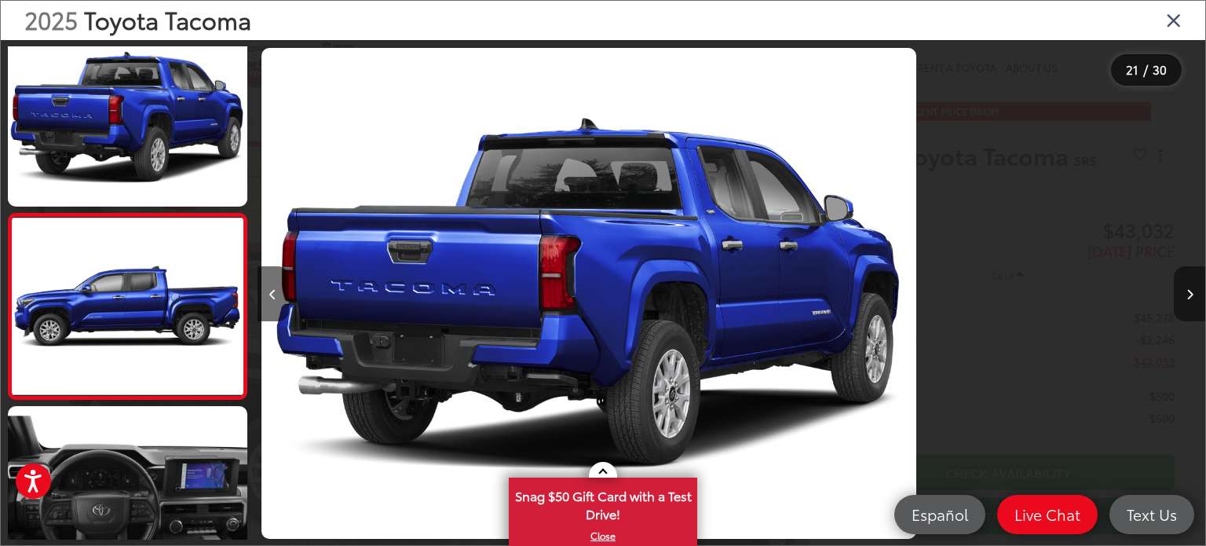
scroll to position [3609, 0]
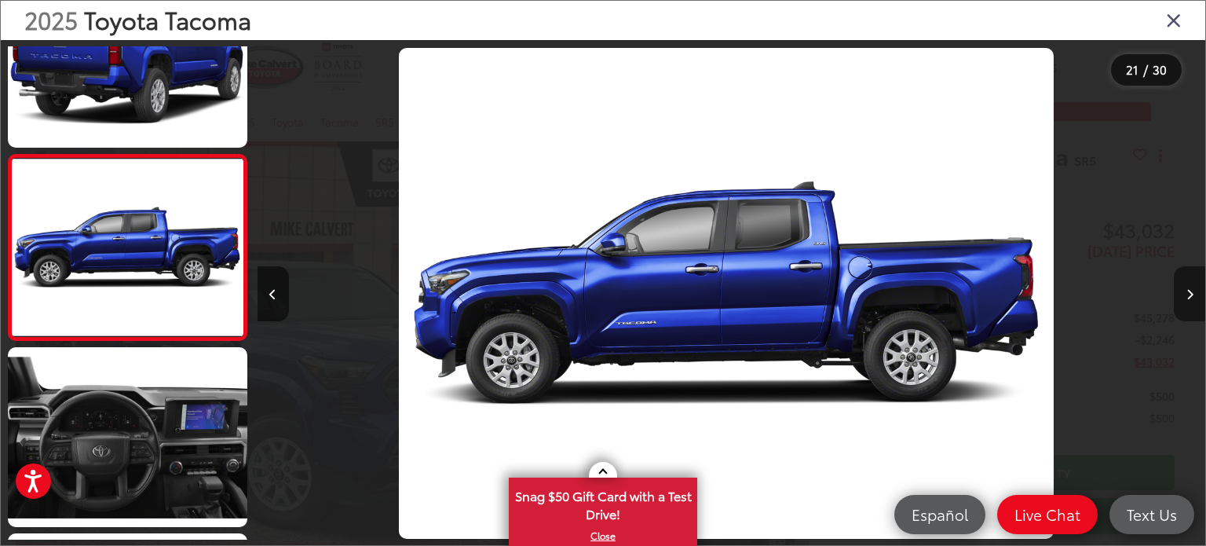
click at [1177, 278] on button "Next image" at bounding box center [1189, 293] width 31 height 55
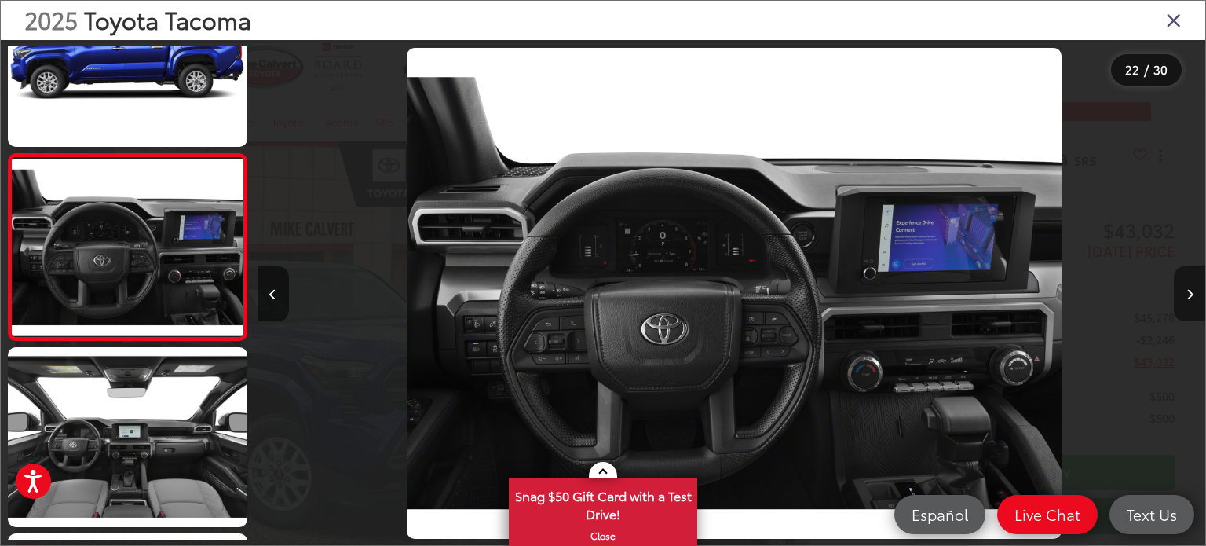
scroll to position [0, 19913]
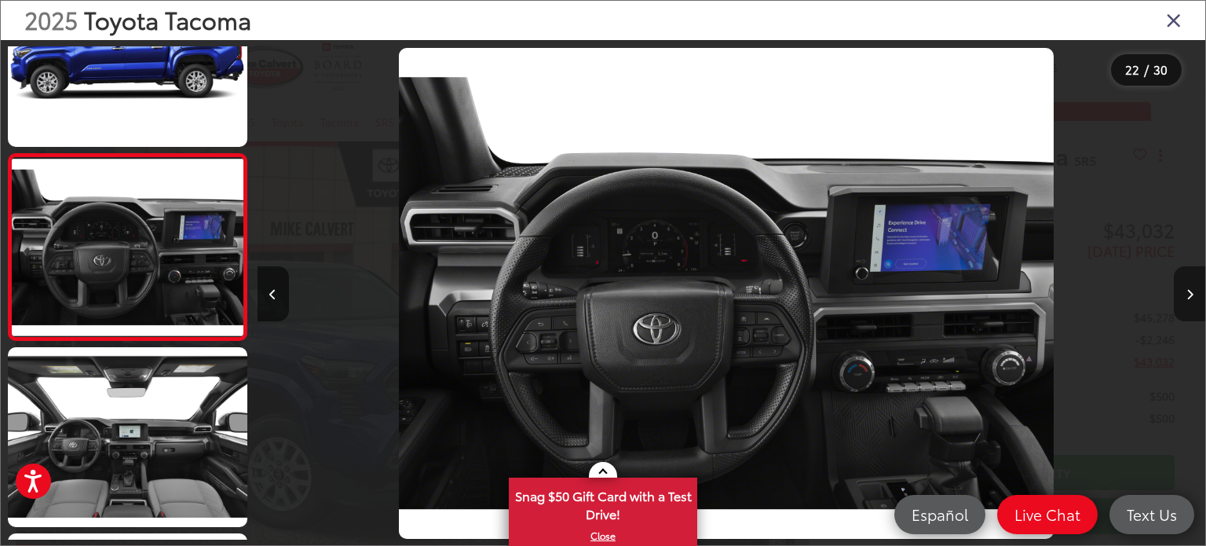
click at [1177, 278] on button "Next image" at bounding box center [1189, 293] width 31 height 55
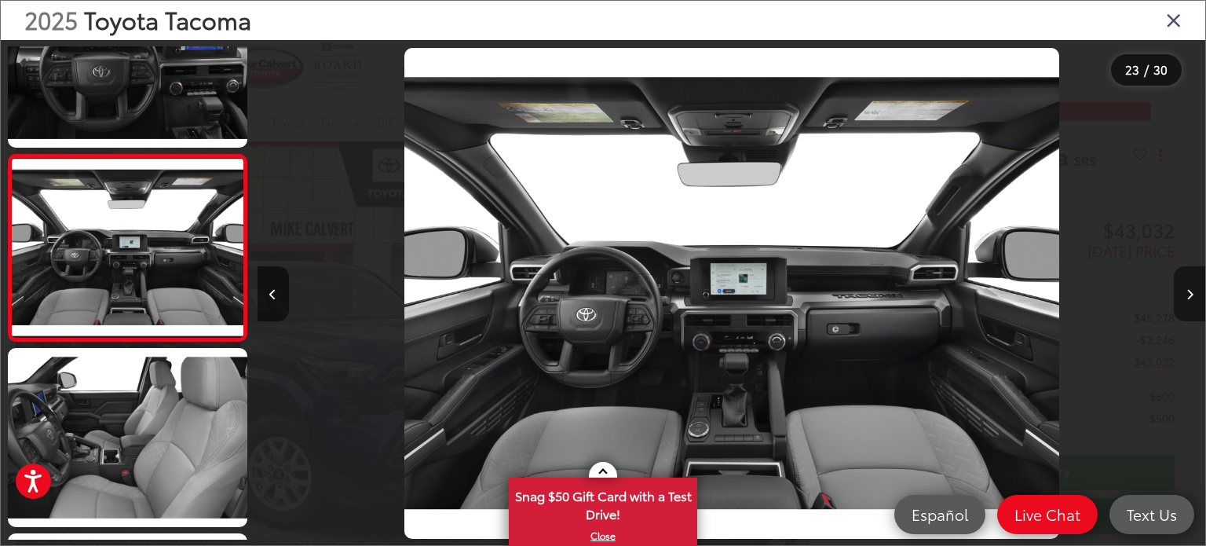
scroll to position [0, 20861]
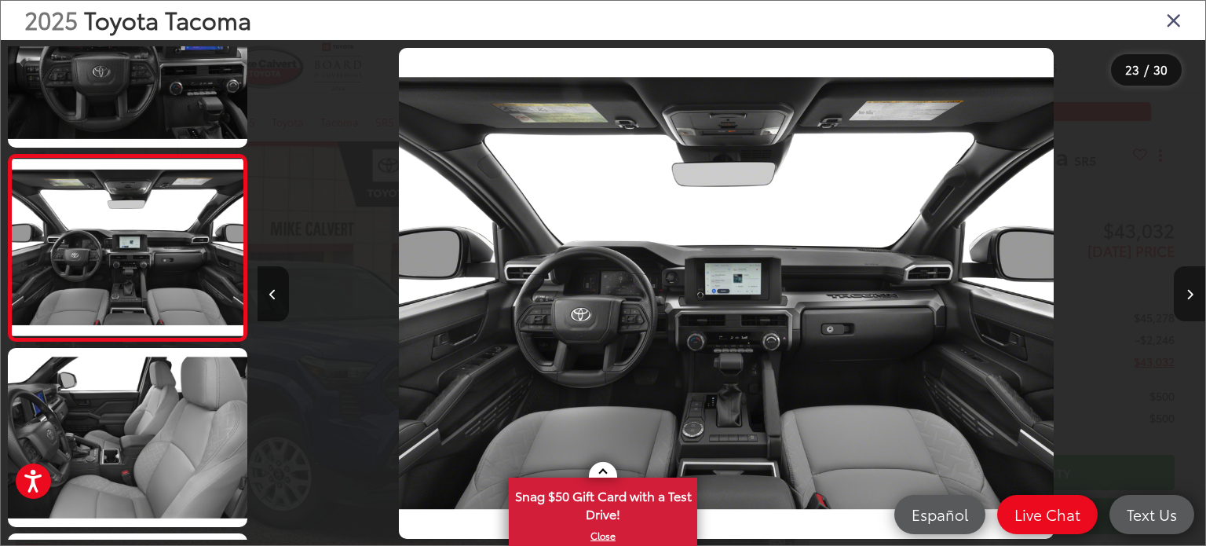
click at [1177, 277] on button "Next image" at bounding box center [1189, 293] width 31 height 55
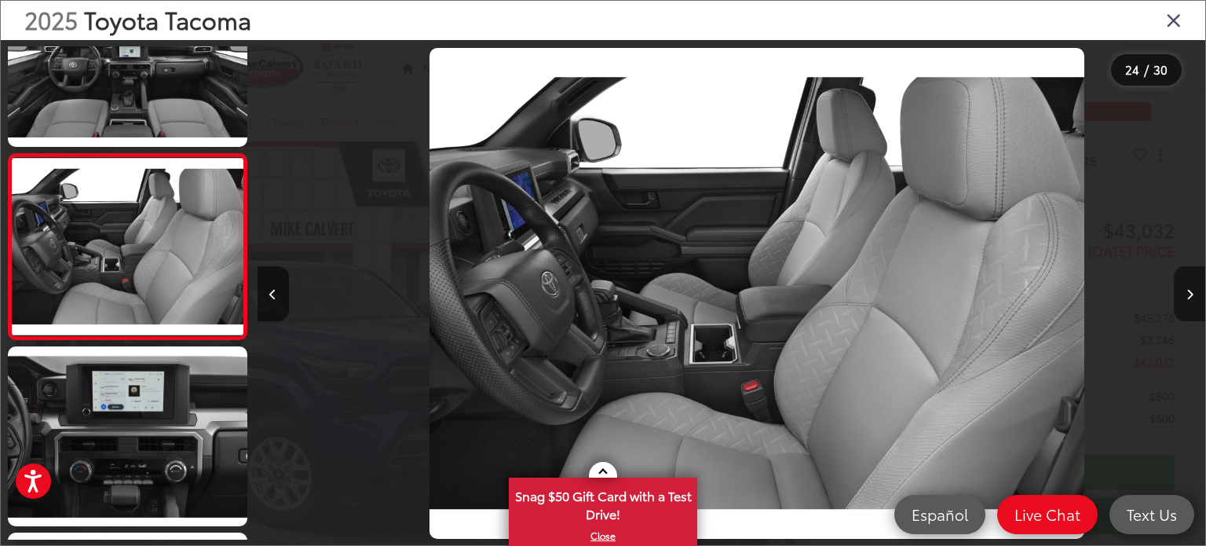
scroll to position [0, 21809]
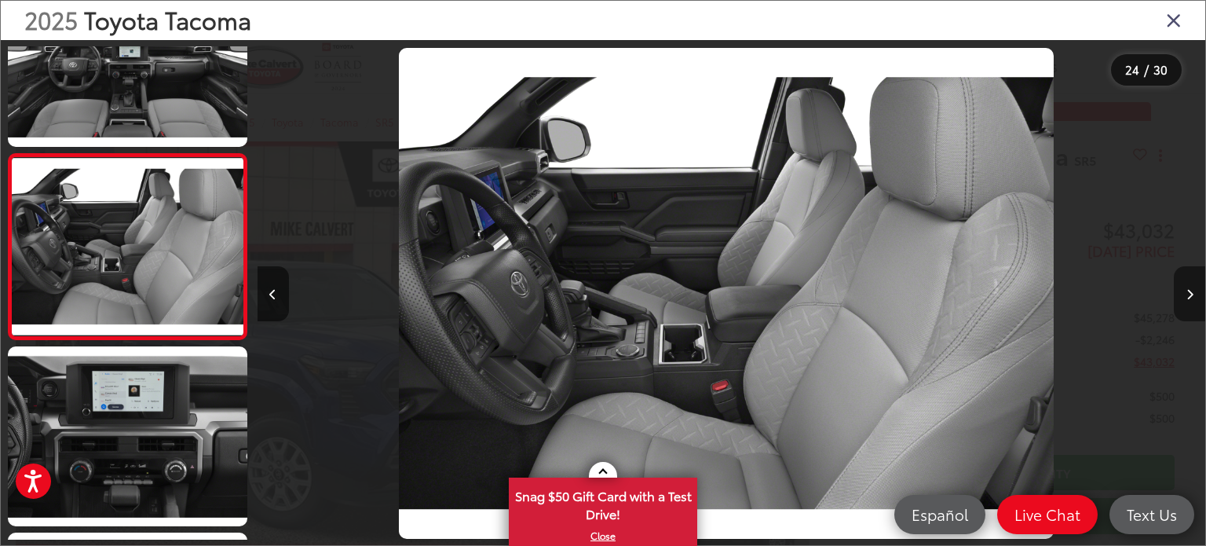
click at [1177, 277] on button "Next image" at bounding box center [1189, 293] width 31 height 55
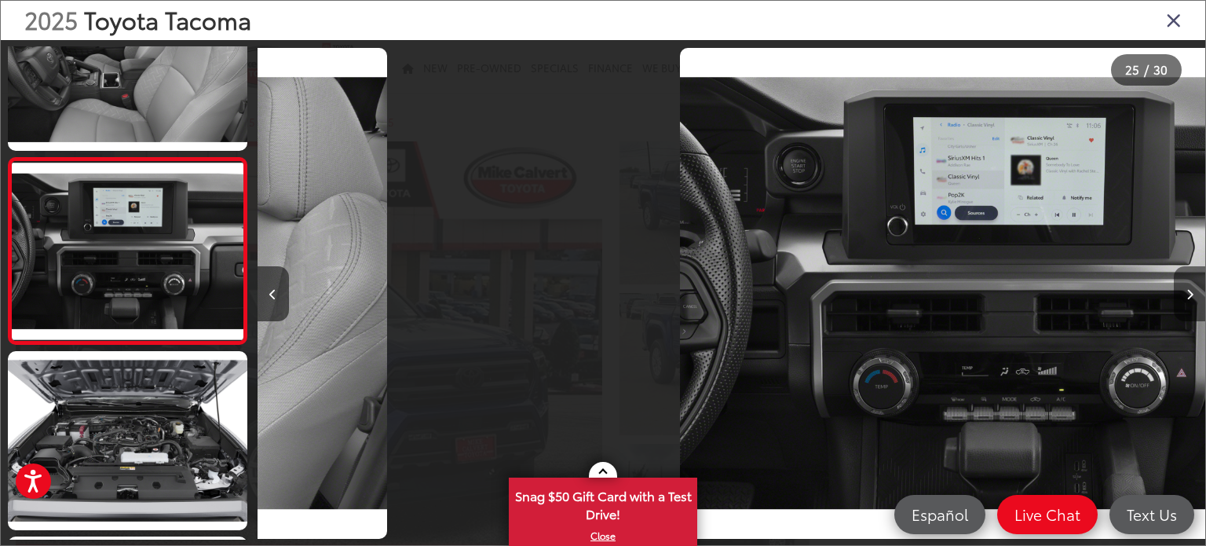
scroll to position [4354, 0]
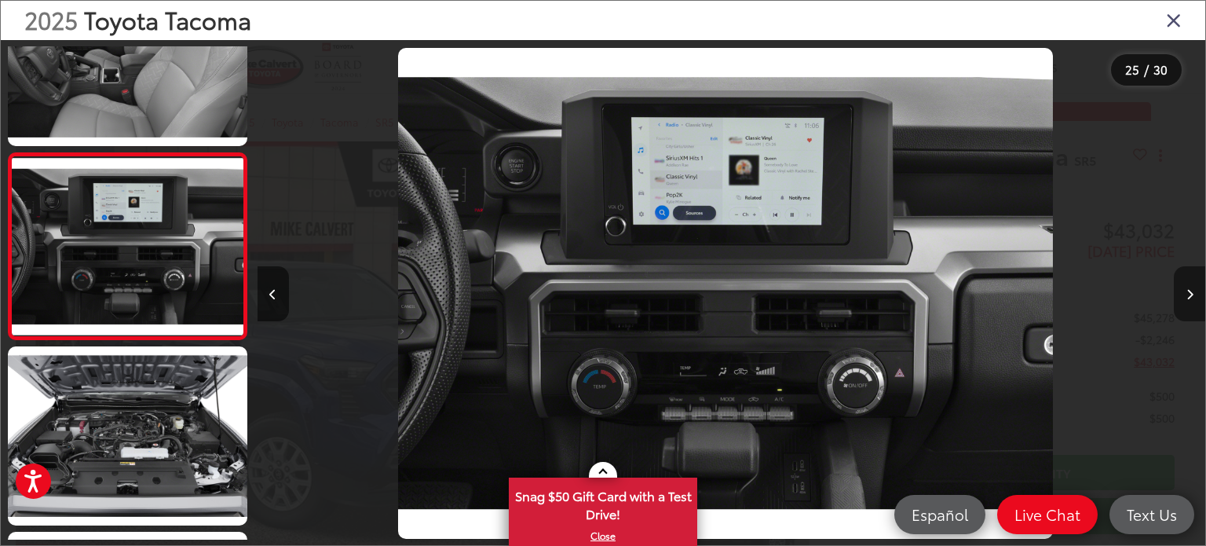
click at [1177, 277] on button "Next image" at bounding box center [1189, 293] width 31 height 55
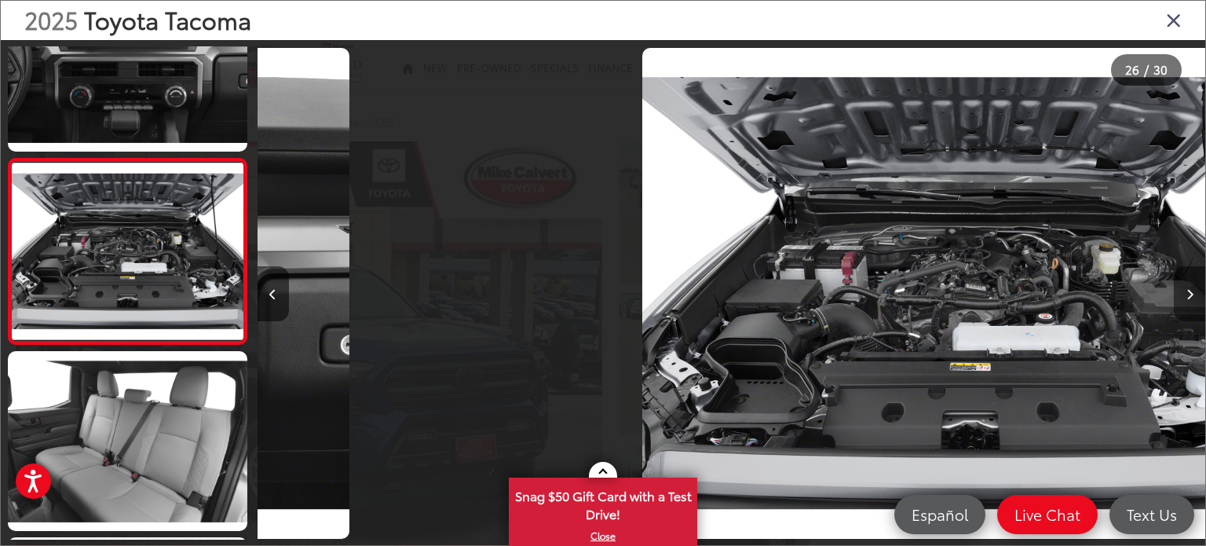
scroll to position [4539, 0]
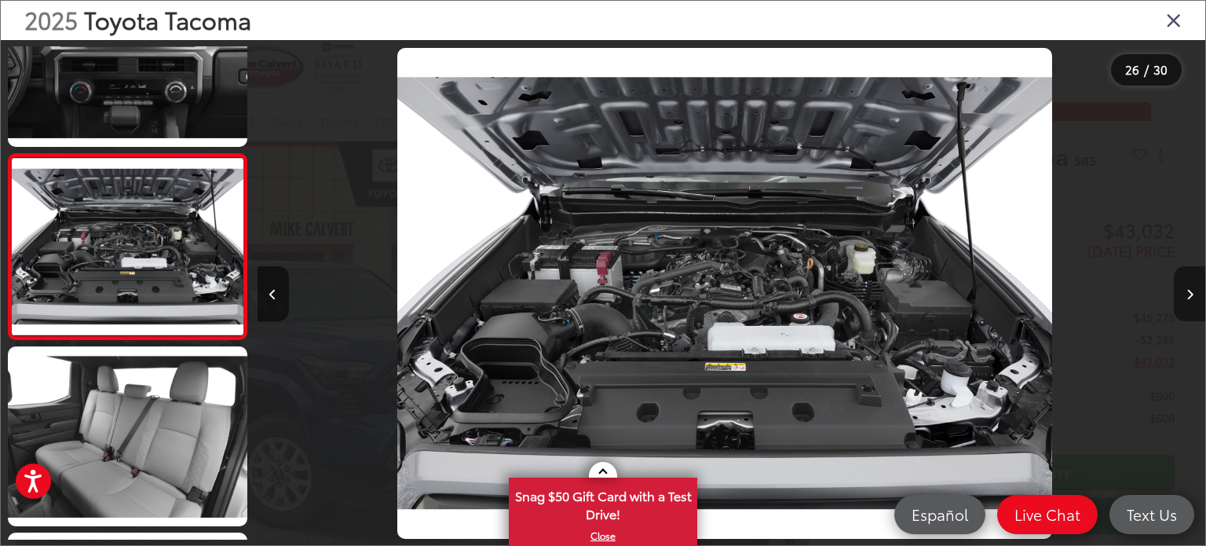
click at [1177, 277] on button "Next image" at bounding box center [1189, 293] width 31 height 55
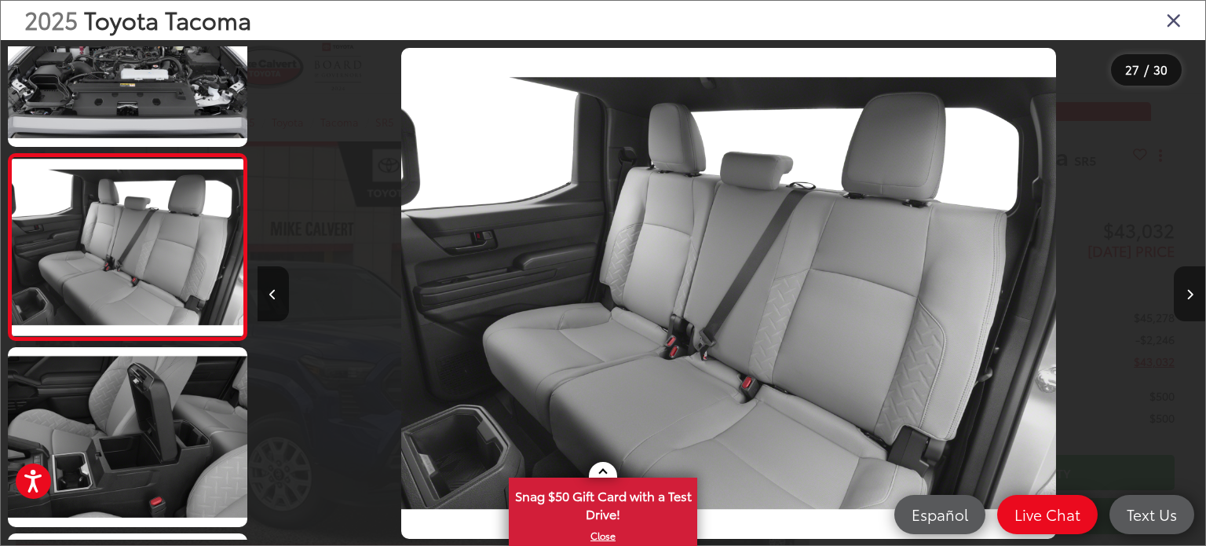
scroll to position [0, 24655]
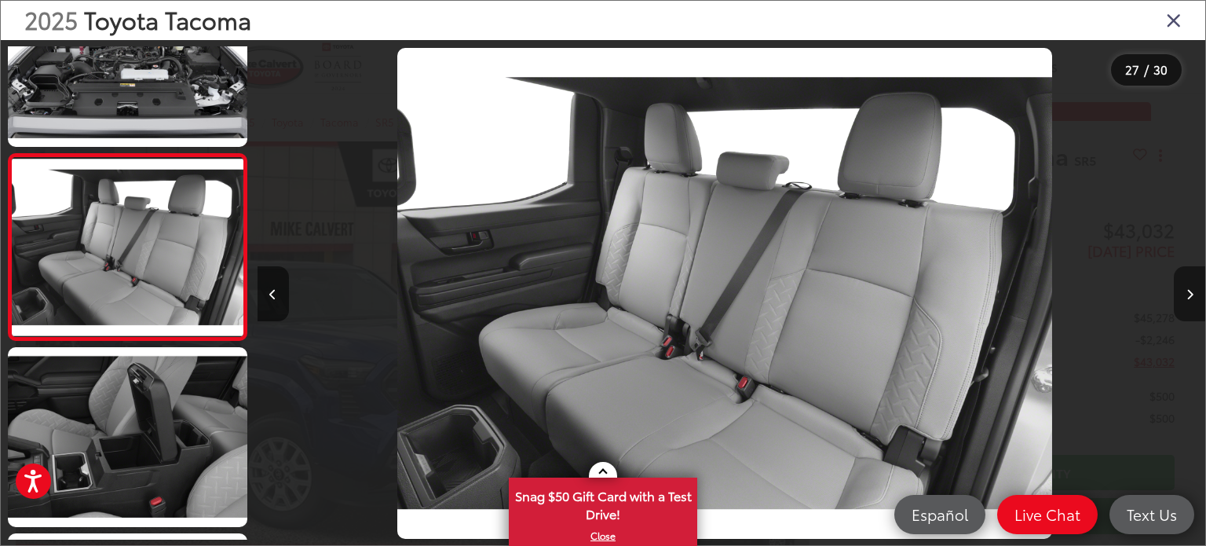
click at [1176, 276] on button "Next image" at bounding box center [1189, 293] width 31 height 55
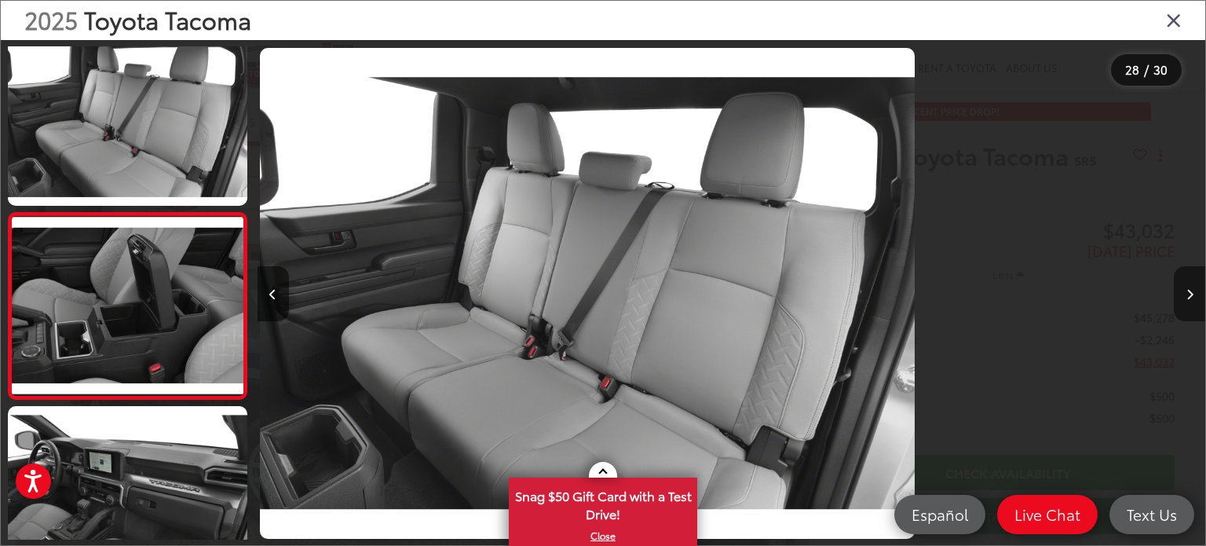
scroll to position [4906, 0]
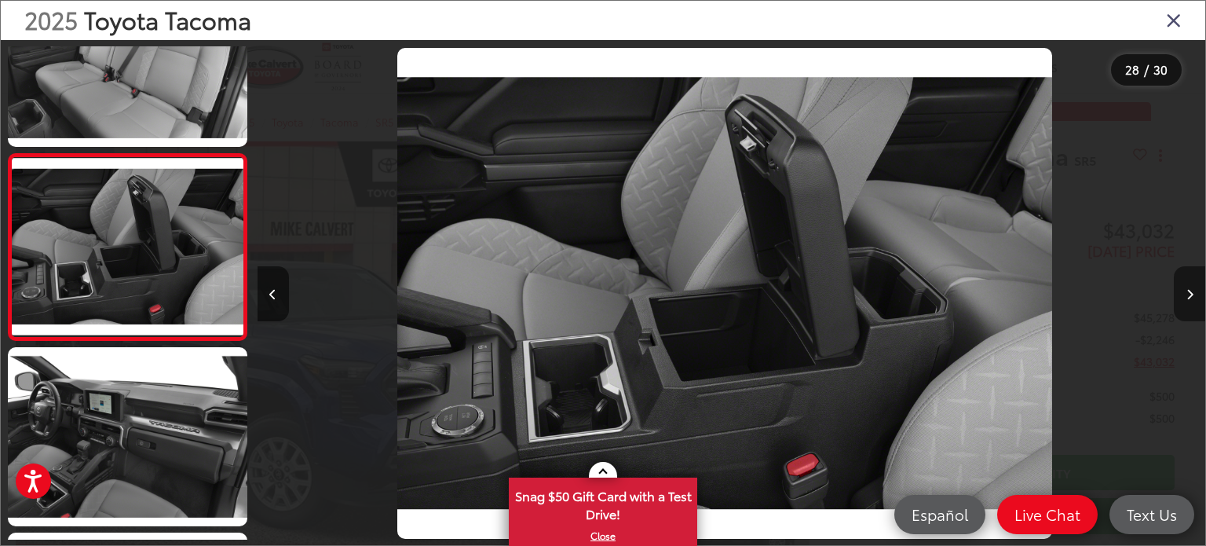
click at [1176, 276] on button "Next image" at bounding box center [1189, 293] width 31 height 55
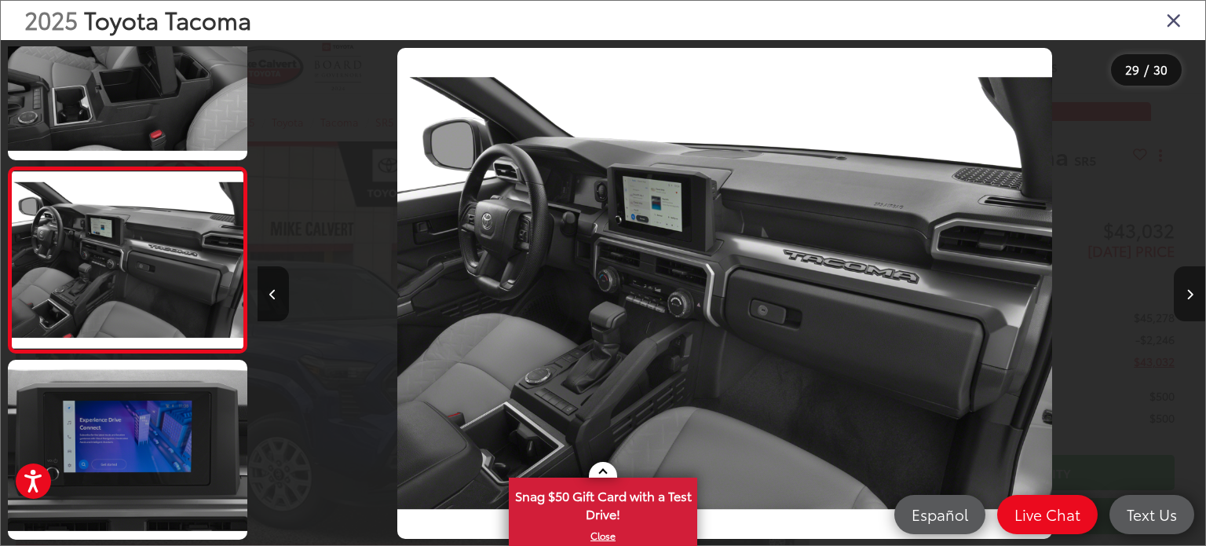
click at [1176, 276] on button "Next image" at bounding box center [1189, 293] width 31 height 55
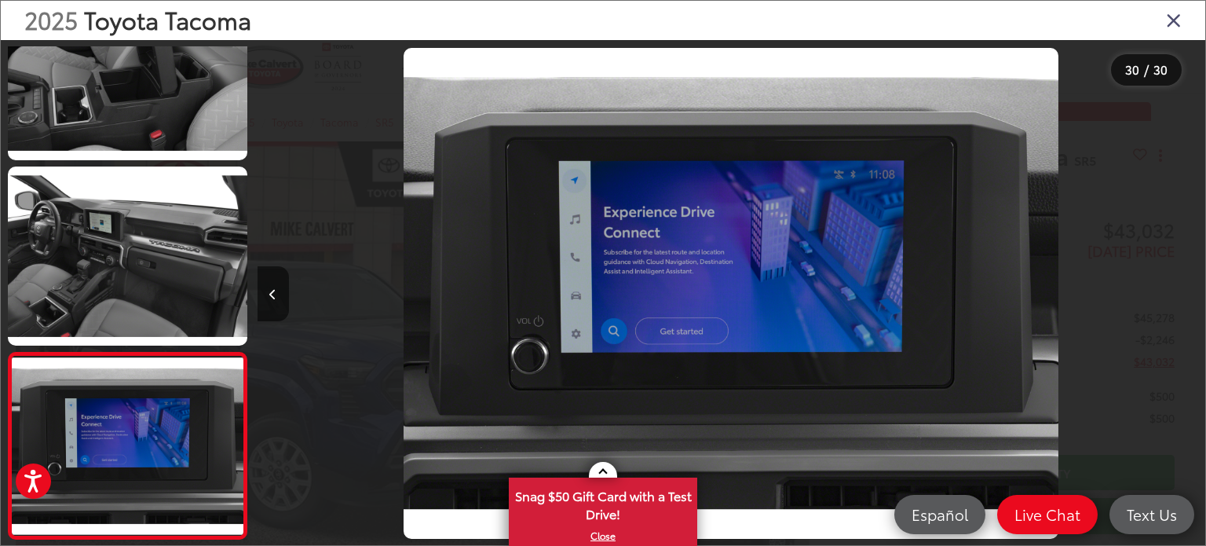
click at [1176, 276] on div at bounding box center [1086, 293] width 237 height 507
click at [1178, 20] on icon "Close gallery" at bounding box center [1174, 19] width 16 height 20
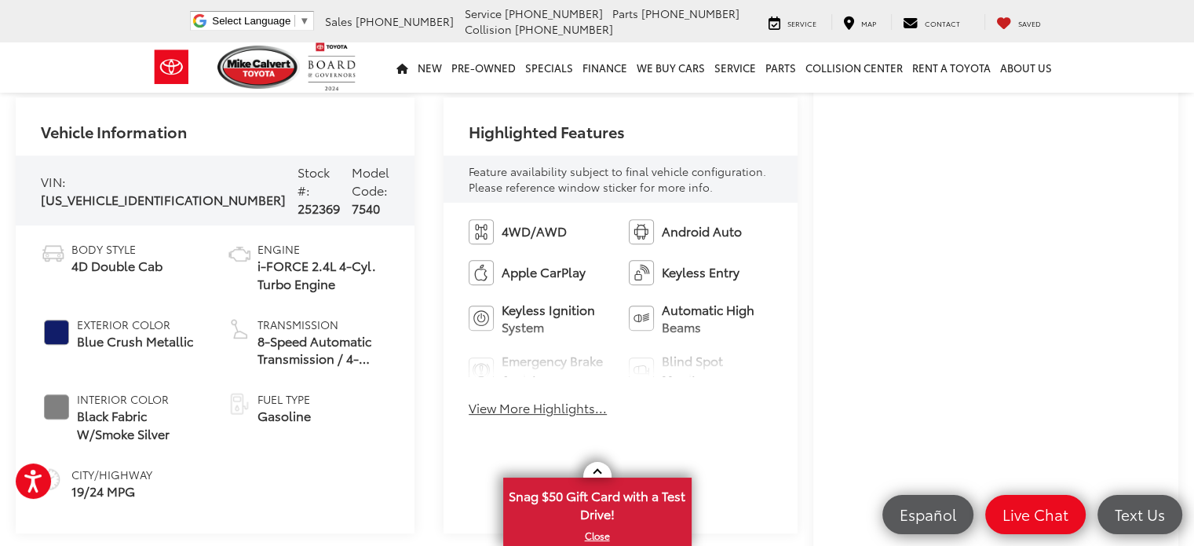
click at [489, 411] on button "View More Highlights..." at bounding box center [538, 408] width 138 height 18
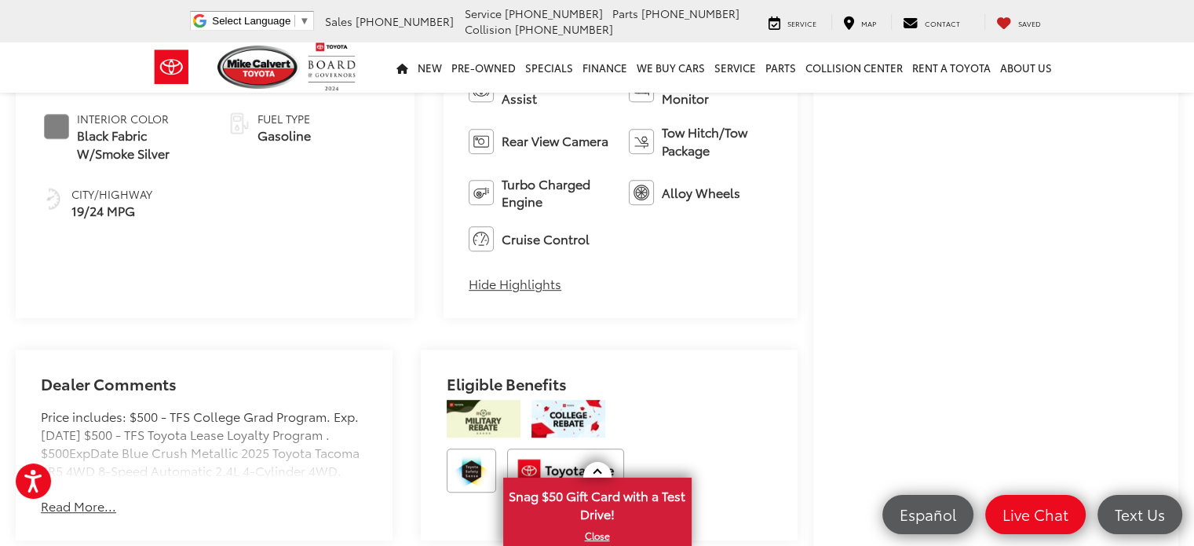
click at [75, 506] on button "Read More..." at bounding box center [78, 506] width 75 height 18
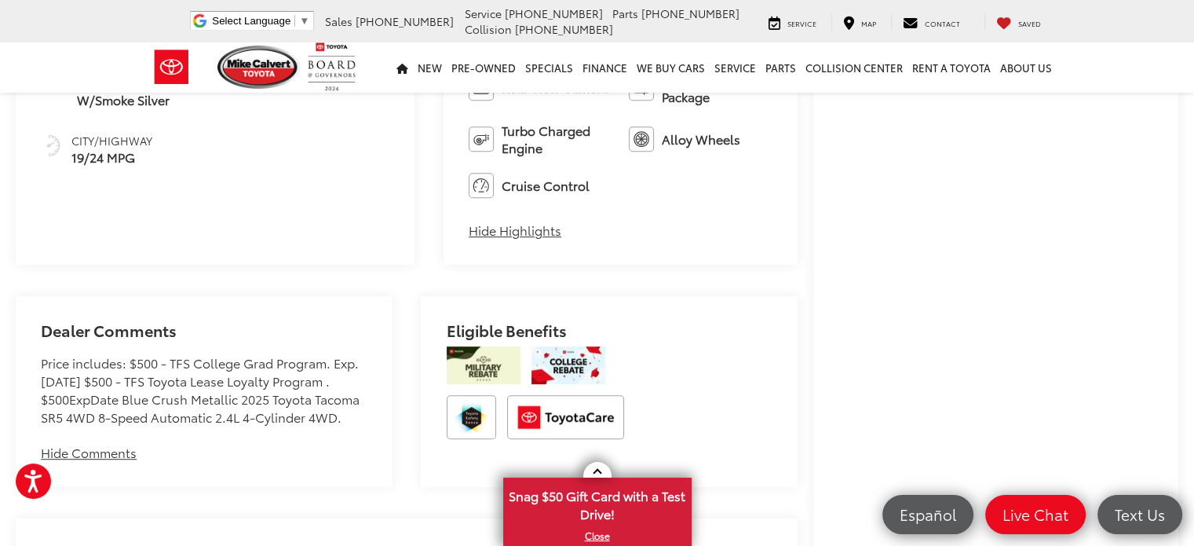
scroll to position [908, 0]
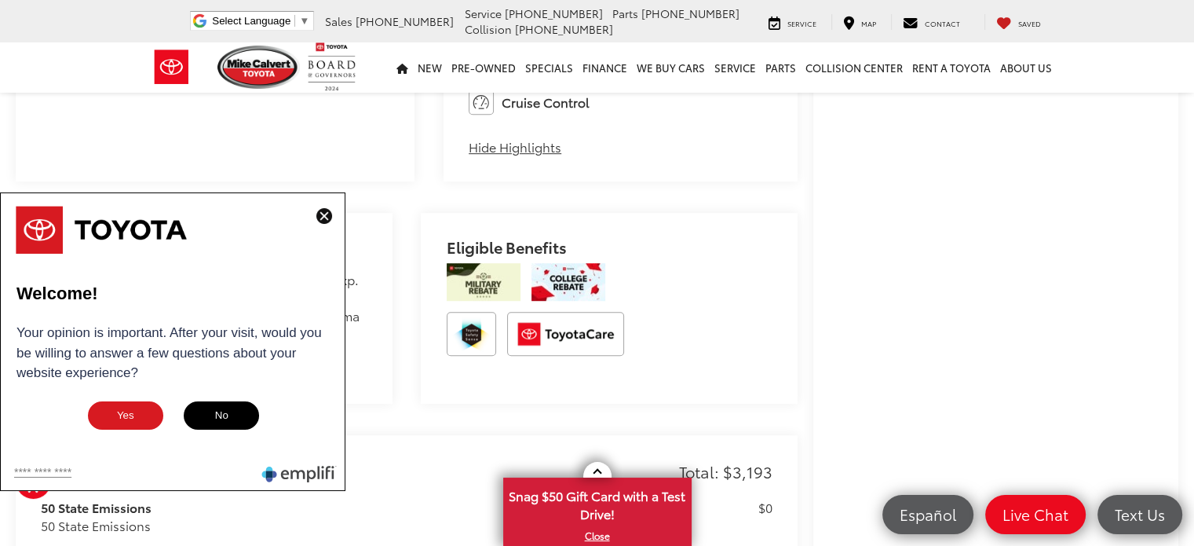
click at [326, 213] on img at bounding box center [324, 216] width 16 height 16
click at [326, 213] on div "Dealer Comments Price includes: $500 - TFS College Grad Program. Exp. 09/02/202…" at bounding box center [204, 308] width 377 height 191
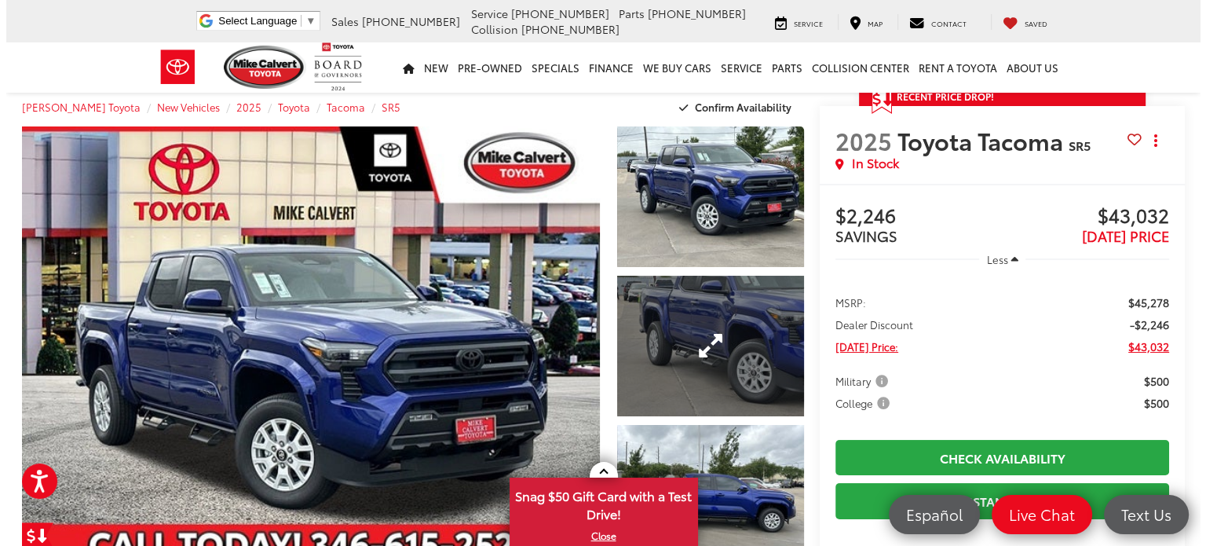
scroll to position [0, 0]
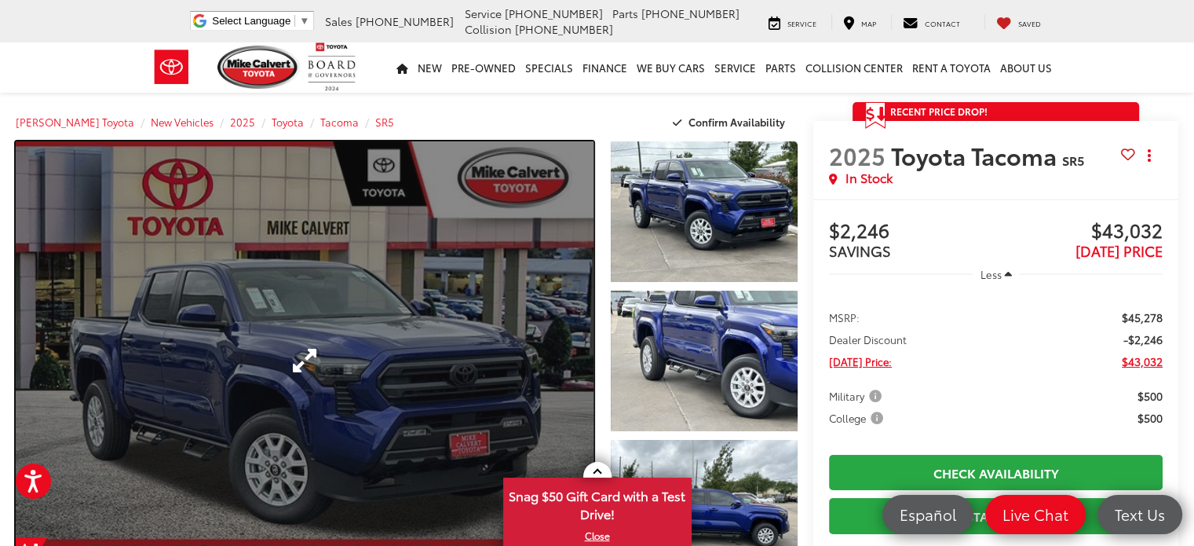
click at [314, 364] on link "Expand Photo 0" at bounding box center [305, 360] width 578 height 438
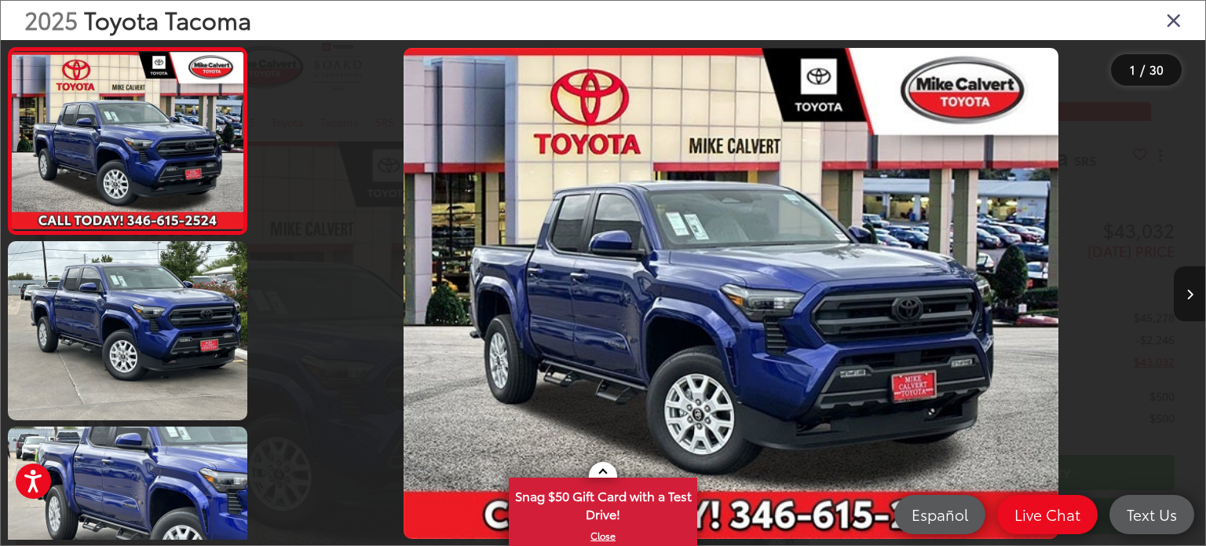
click at [1181, 295] on button "Next image" at bounding box center [1189, 293] width 31 height 55
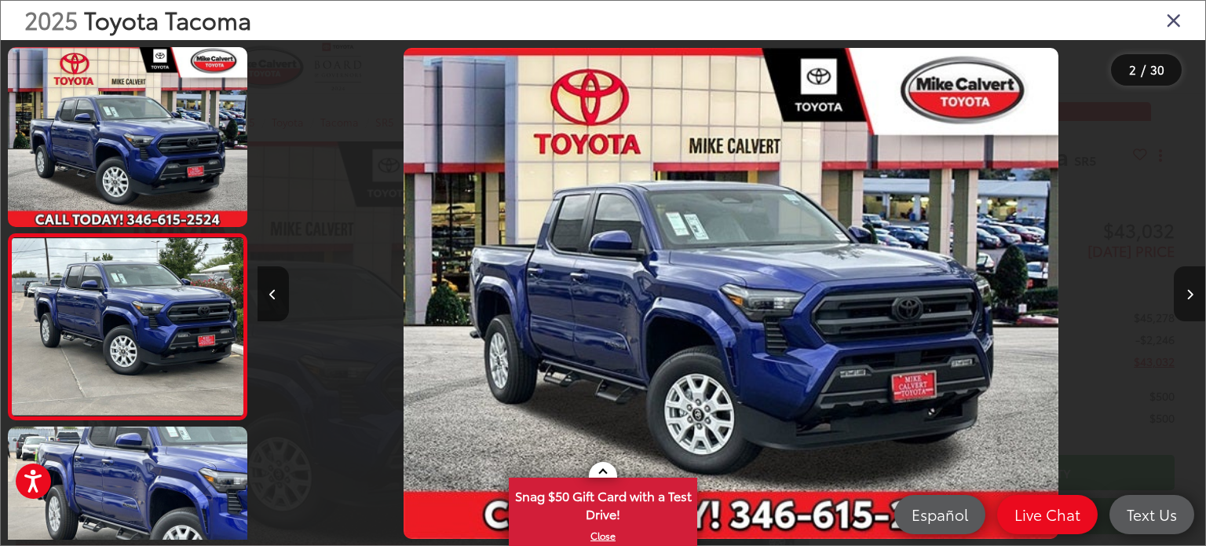
scroll to position [79, 0]
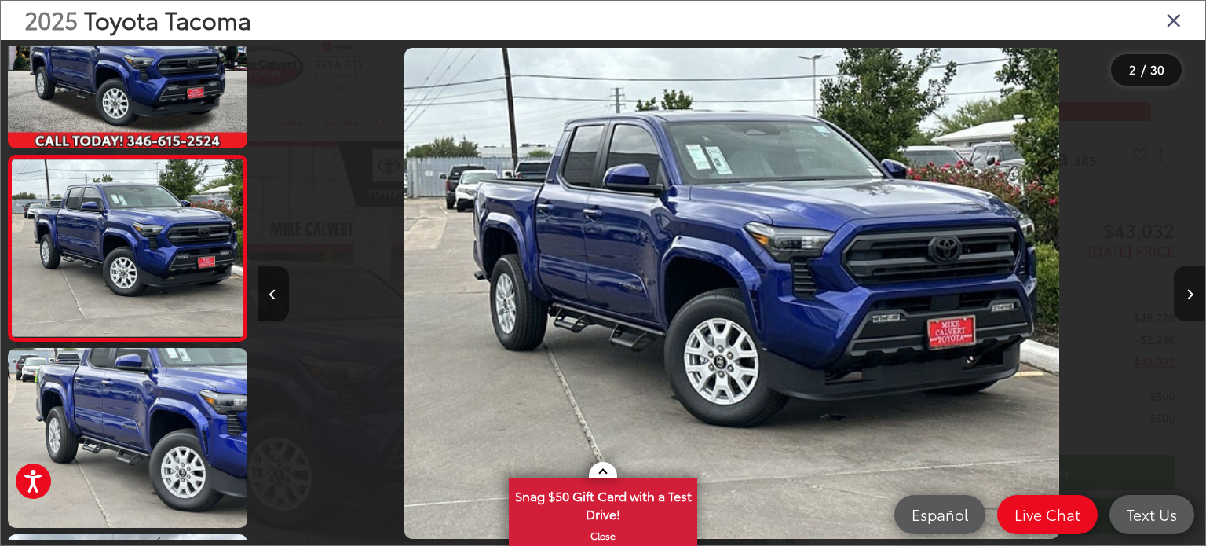
click at [1180, 295] on button "Next image" at bounding box center [1189, 293] width 31 height 55
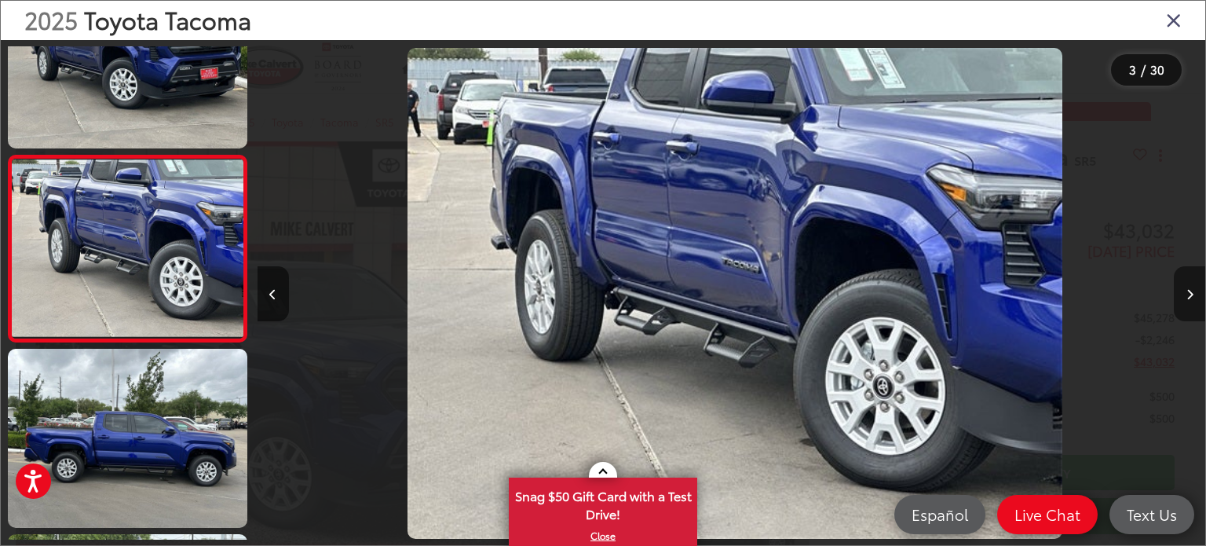
scroll to position [0, 1896]
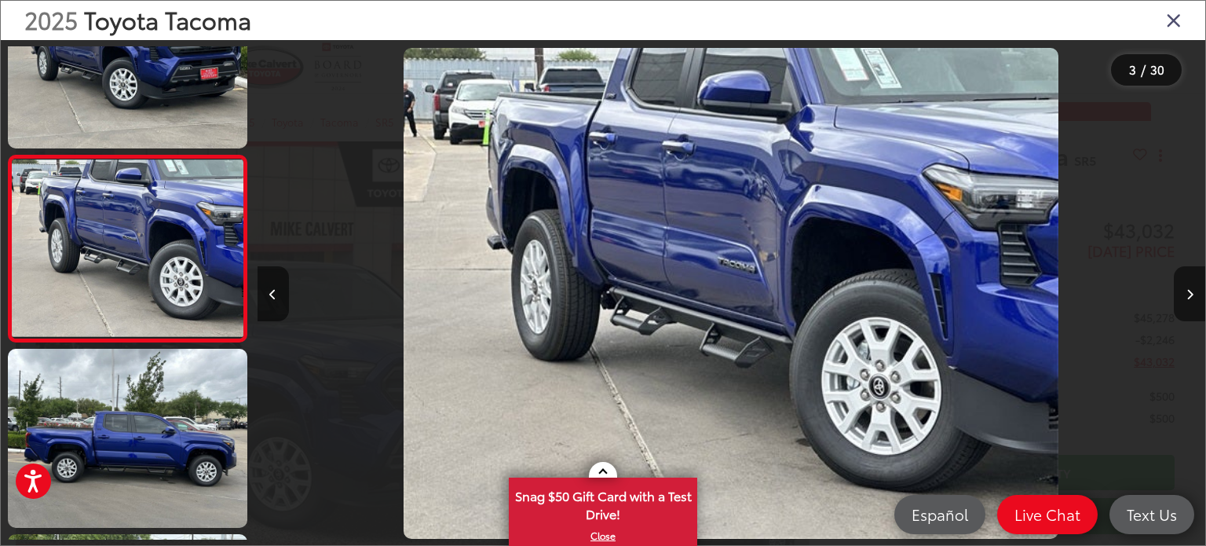
click at [1168, 295] on div at bounding box center [1086, 293] width 237 height 507
click at [1194, 291] on button "Next image" at bounding box center [1189, 293] width 31 height 55
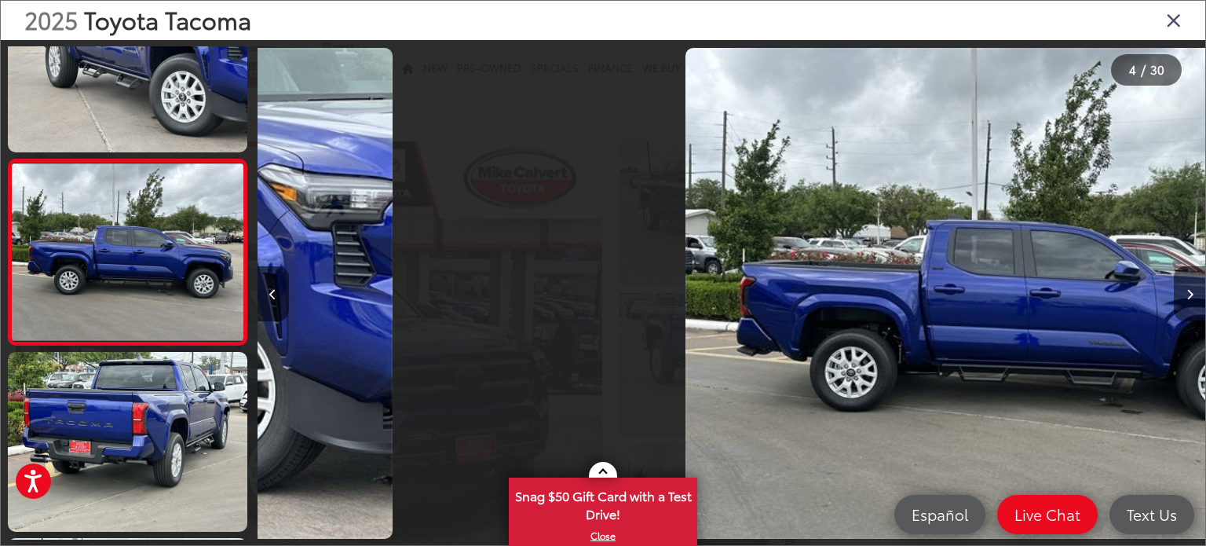
scroll to position [450, 0]
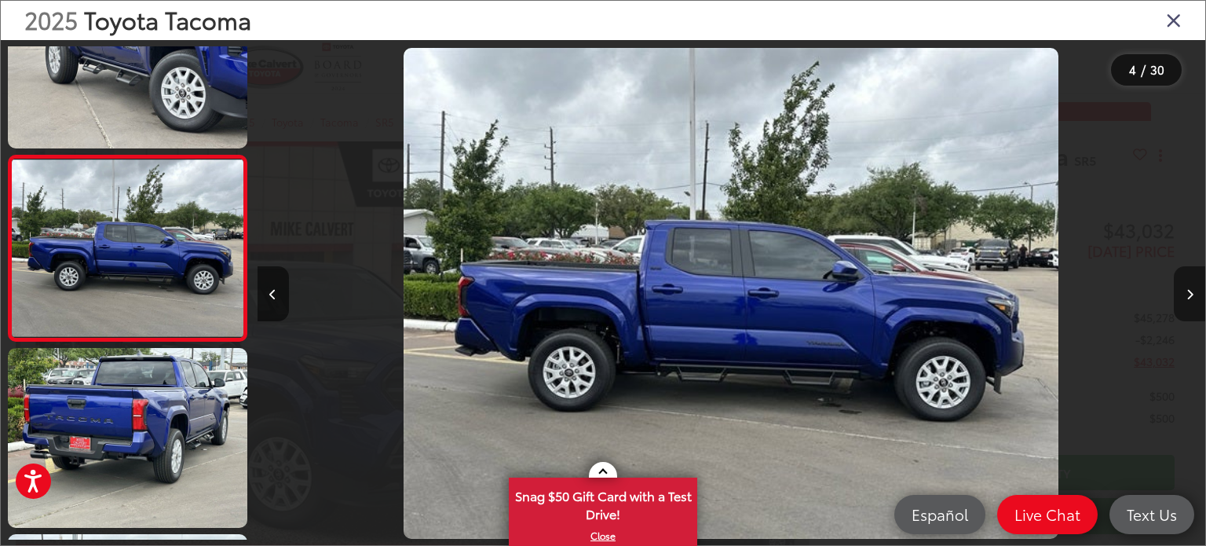
click at [1188, 291] on icon "Next image" at bounding box center [1190, 294] width 7 height 11
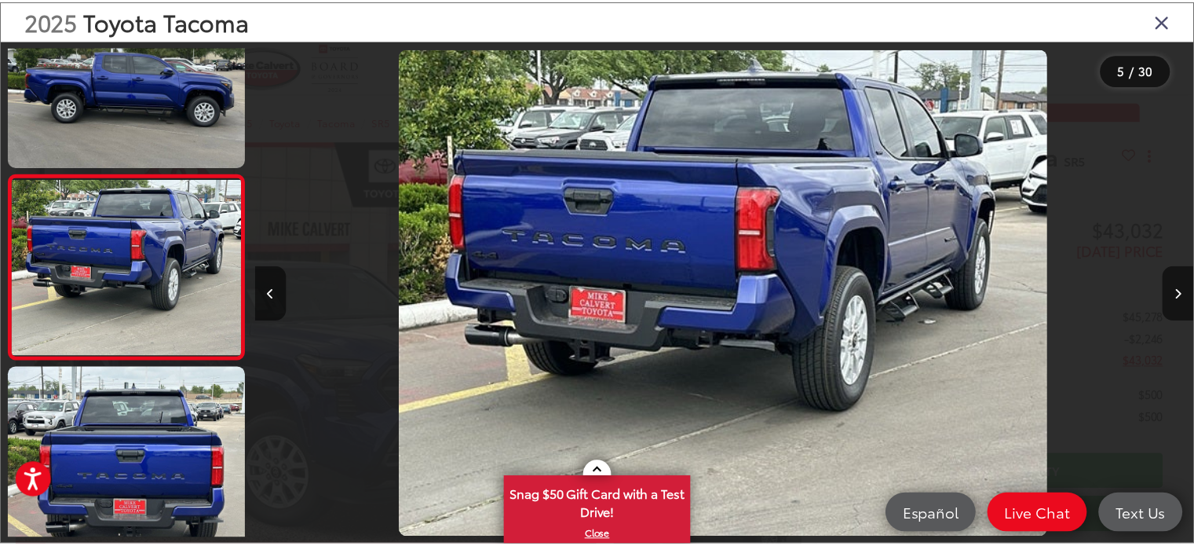
scroll to position [615, 0]
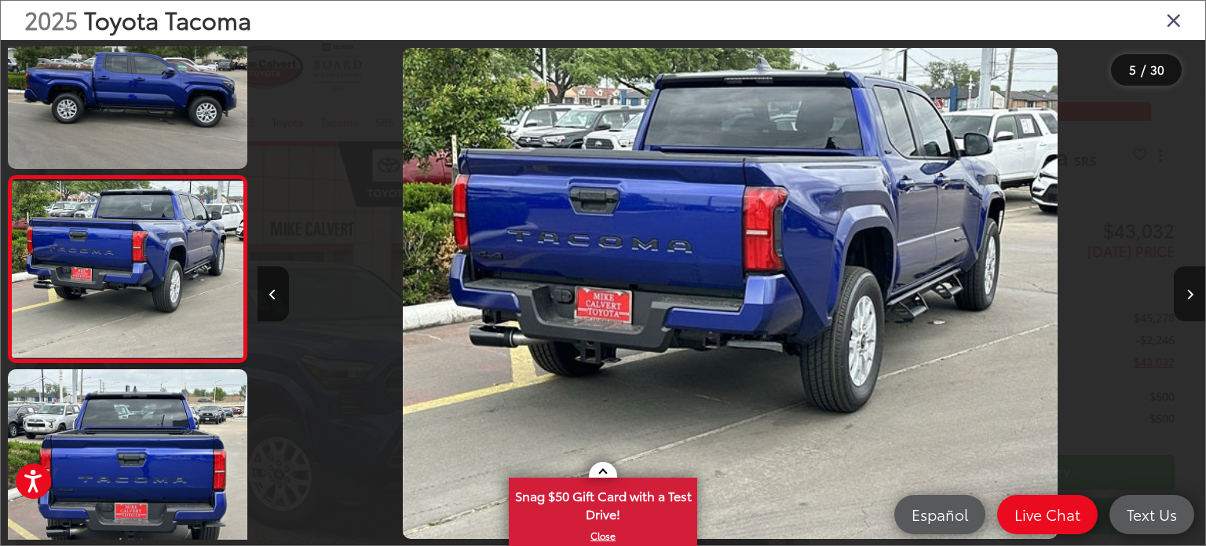
click at [1172, 17] on icon "Close gallery" at bounding box center [1174, 19] width 16 height 20
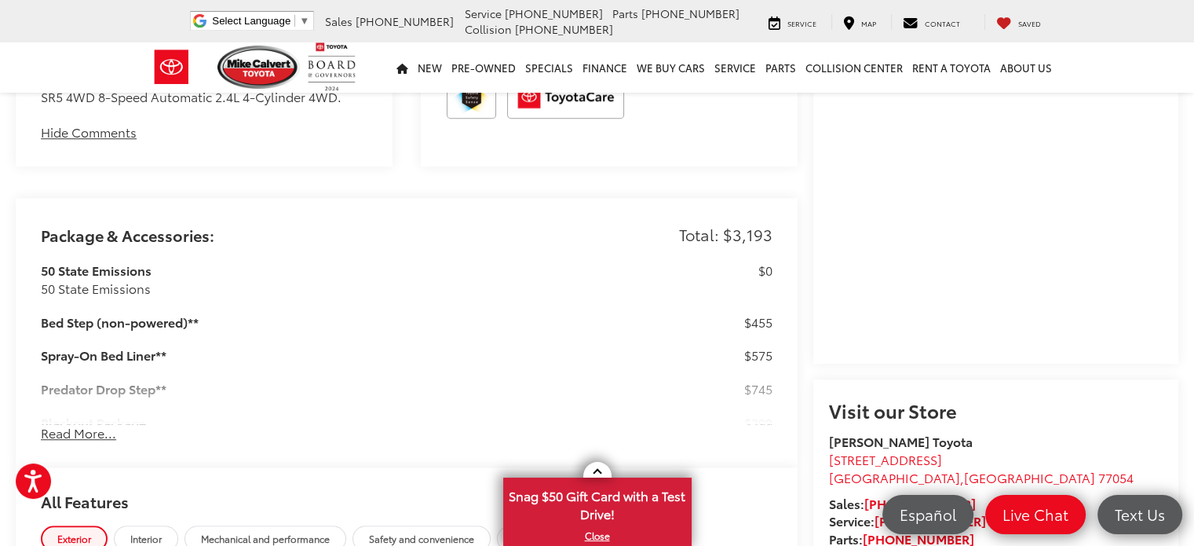
scroll to position [1229, 0]
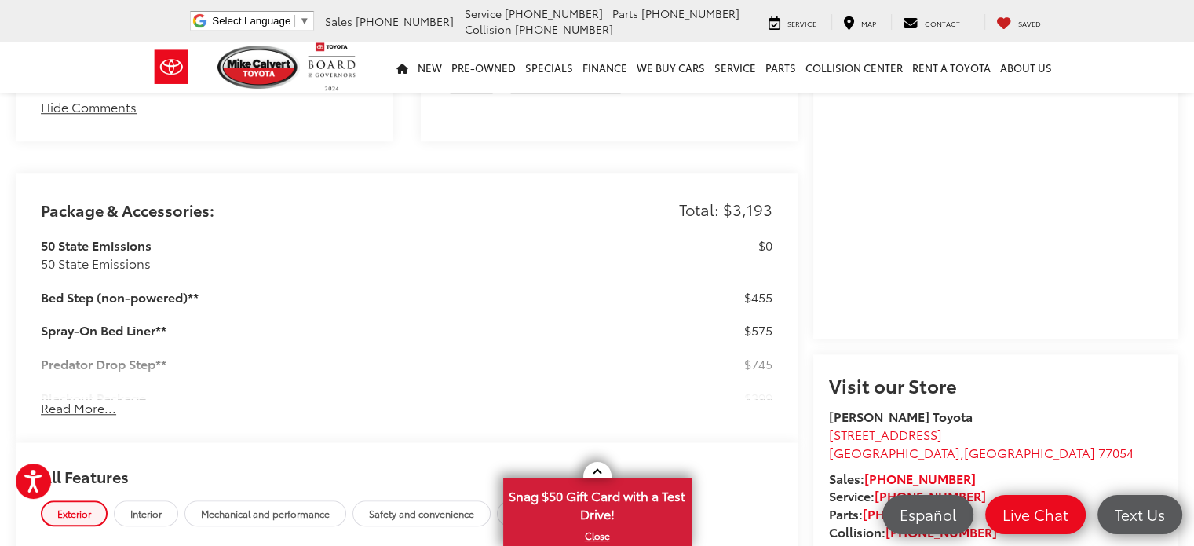
click at [79, 404] on button "Read More..." at bounding box center [78, 408] width 75 height 18
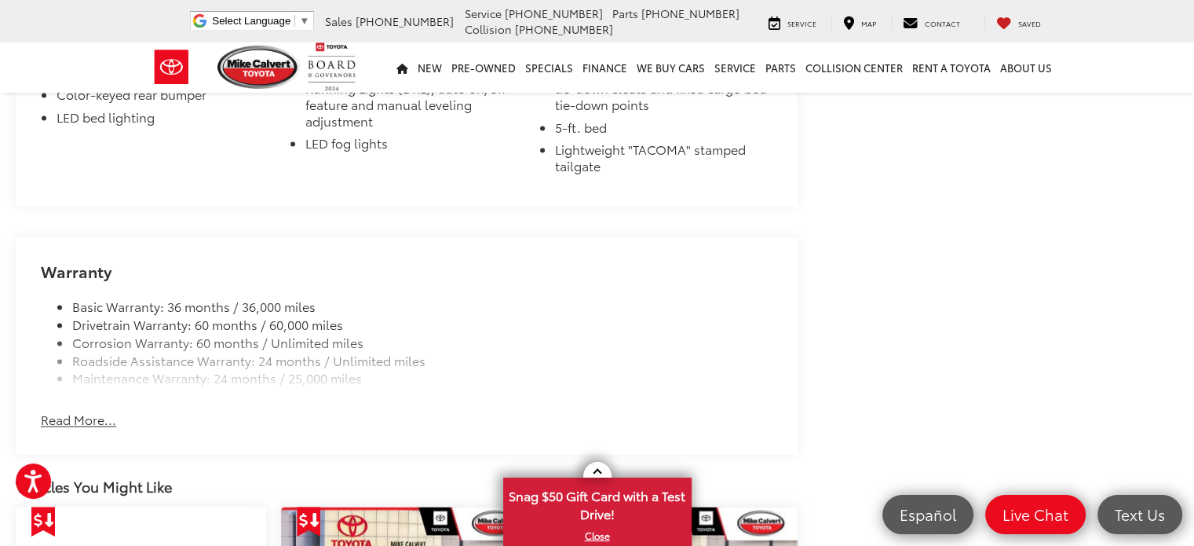
scroll to position [2450, 0]
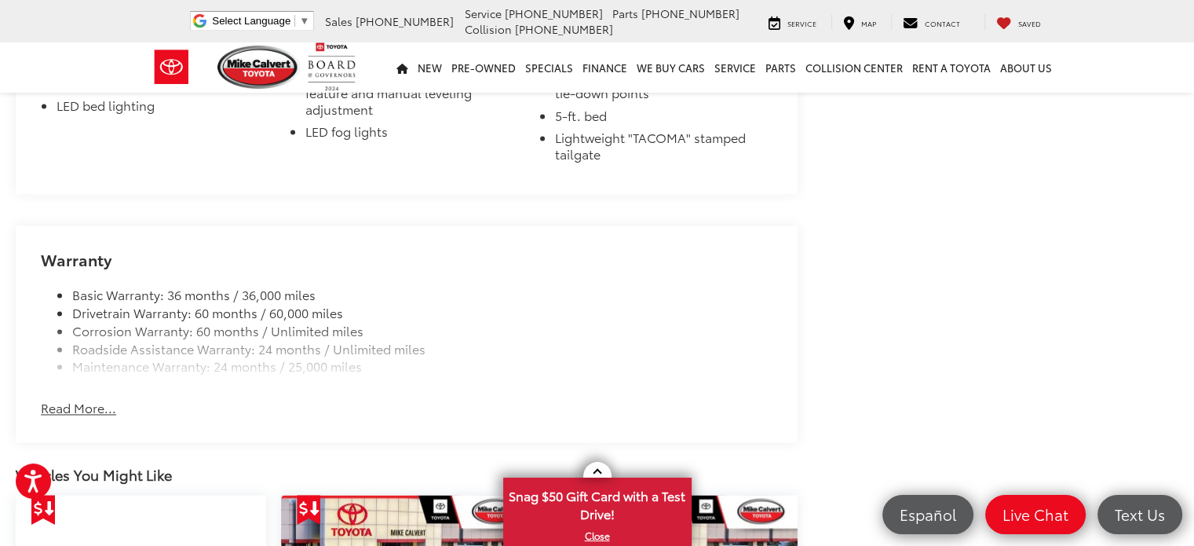
click at [94, 409] on button "Read More..." at bounding box center [78, 408] width 75 height 18
click at [94, 409] on div "Warranty Basic Warranty: 36 months / 36,000 miles Drivetrain Warranty: 60 month…" at bounding box center [407, 333] width 782 height 217
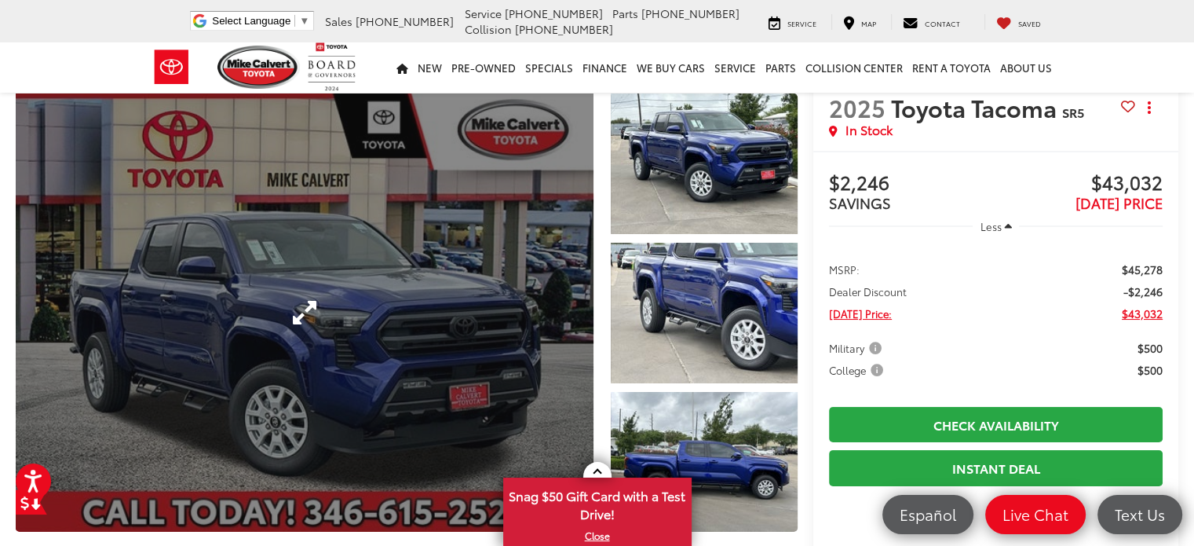
scroll to position [0, 0]
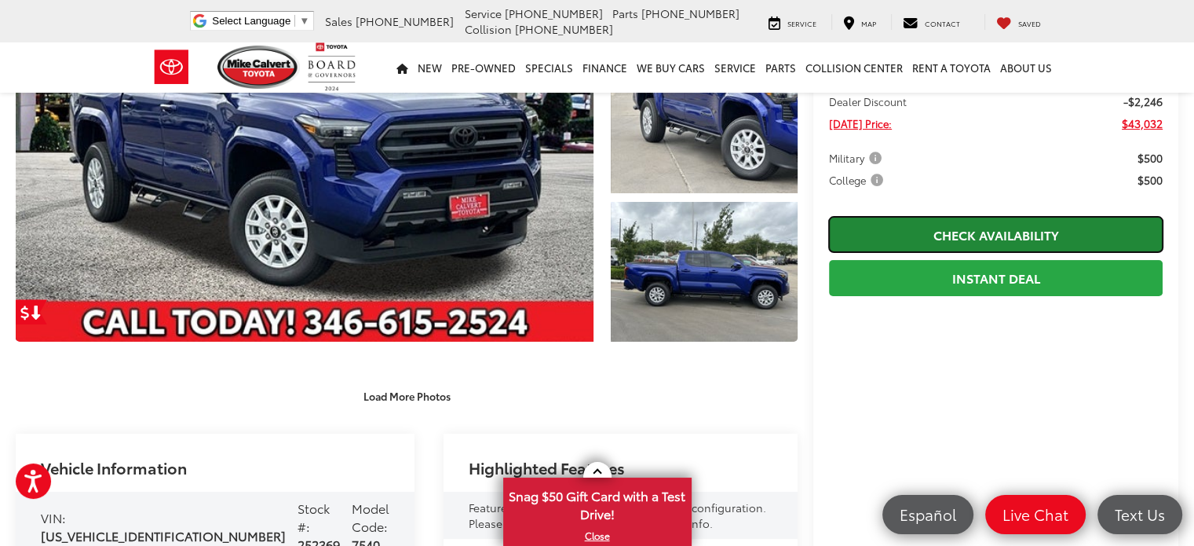
click at [993, 228] on link "Check Availability" at bounding box center [996, 234] width 334 height 35
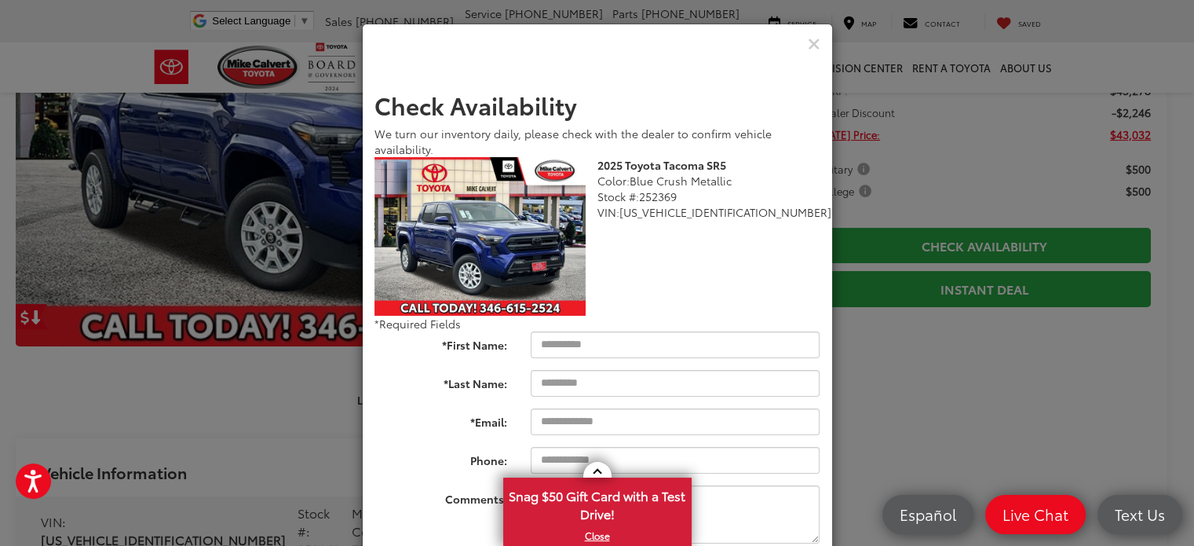
scroll to position [226, 0]
click at [808, 42] on icon "Close" at bounding box center [814, 44] width 13 height 16
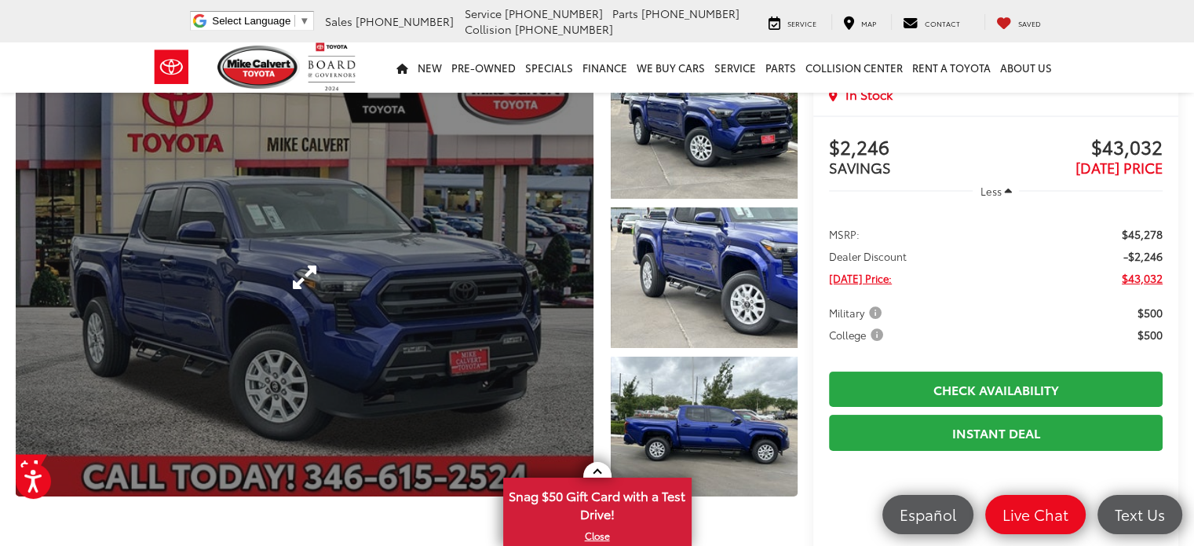
scroll to position [0, 0]
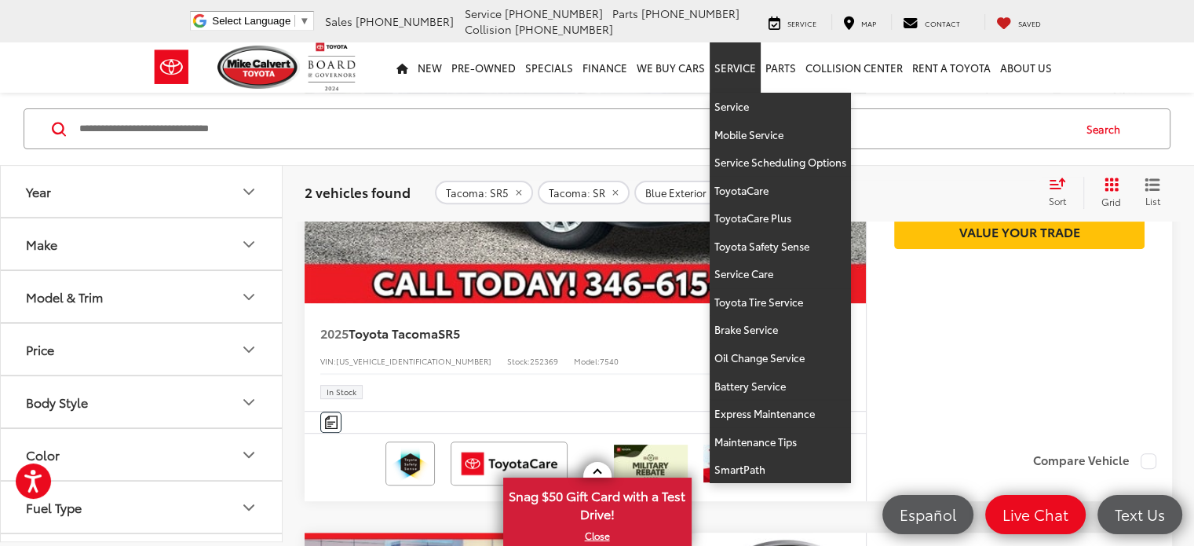
scroll to position [562, 0]
